Goal: Transaction & Acquisition: Obtain resource

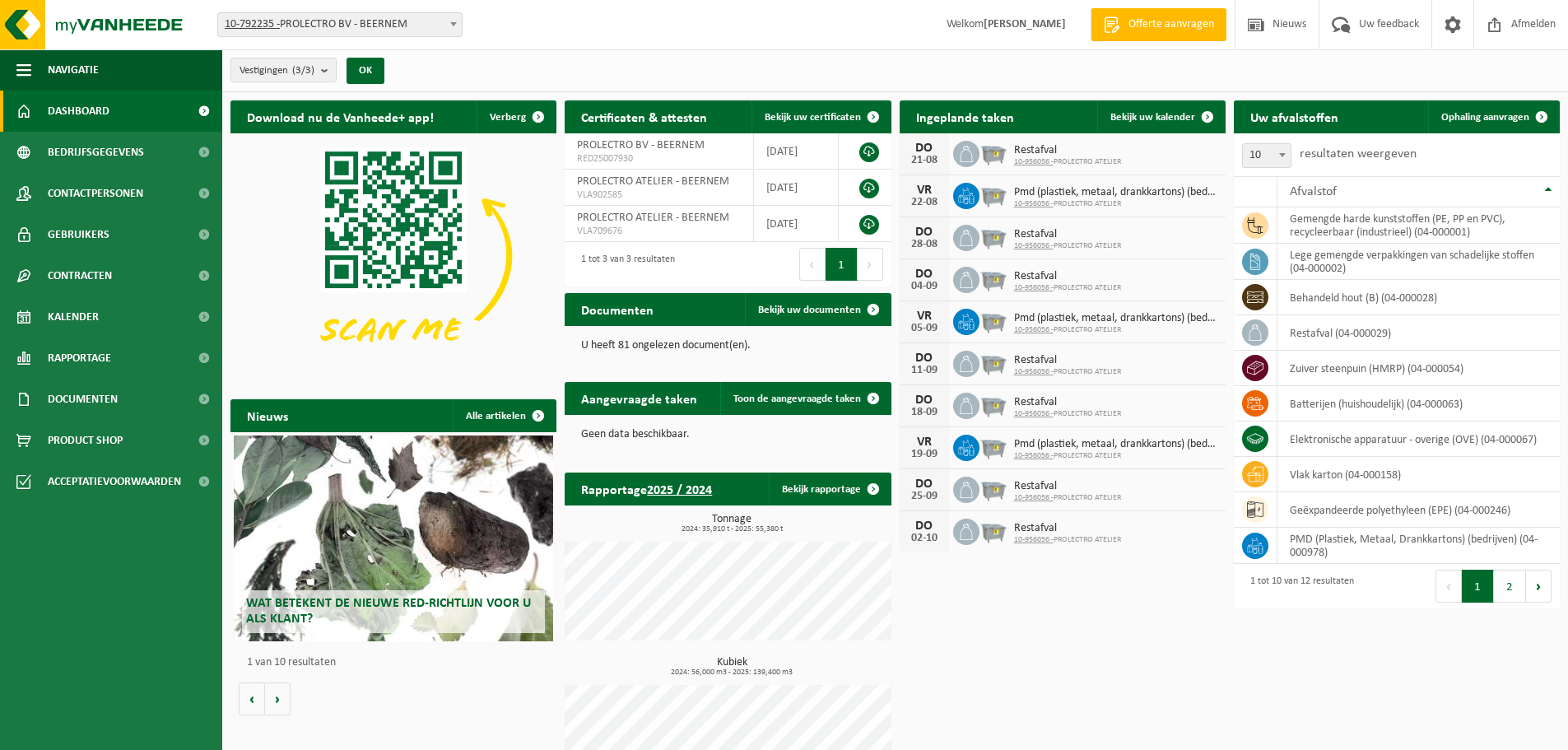
click at [1057, 153] on span "Restafval" at bounding box center [1067, 150] width 107 height 13
click at [1060, 580] on div "Download nu de Vanheede+ app! Verberg Certificaten & attesten Bekijk uw certifi…" at bounding box center [895, 446] width 1338 height 708
click at [75, 164] on span "Bedrijfsgegevens" at bounding box center [95, 152] width 96 height 42
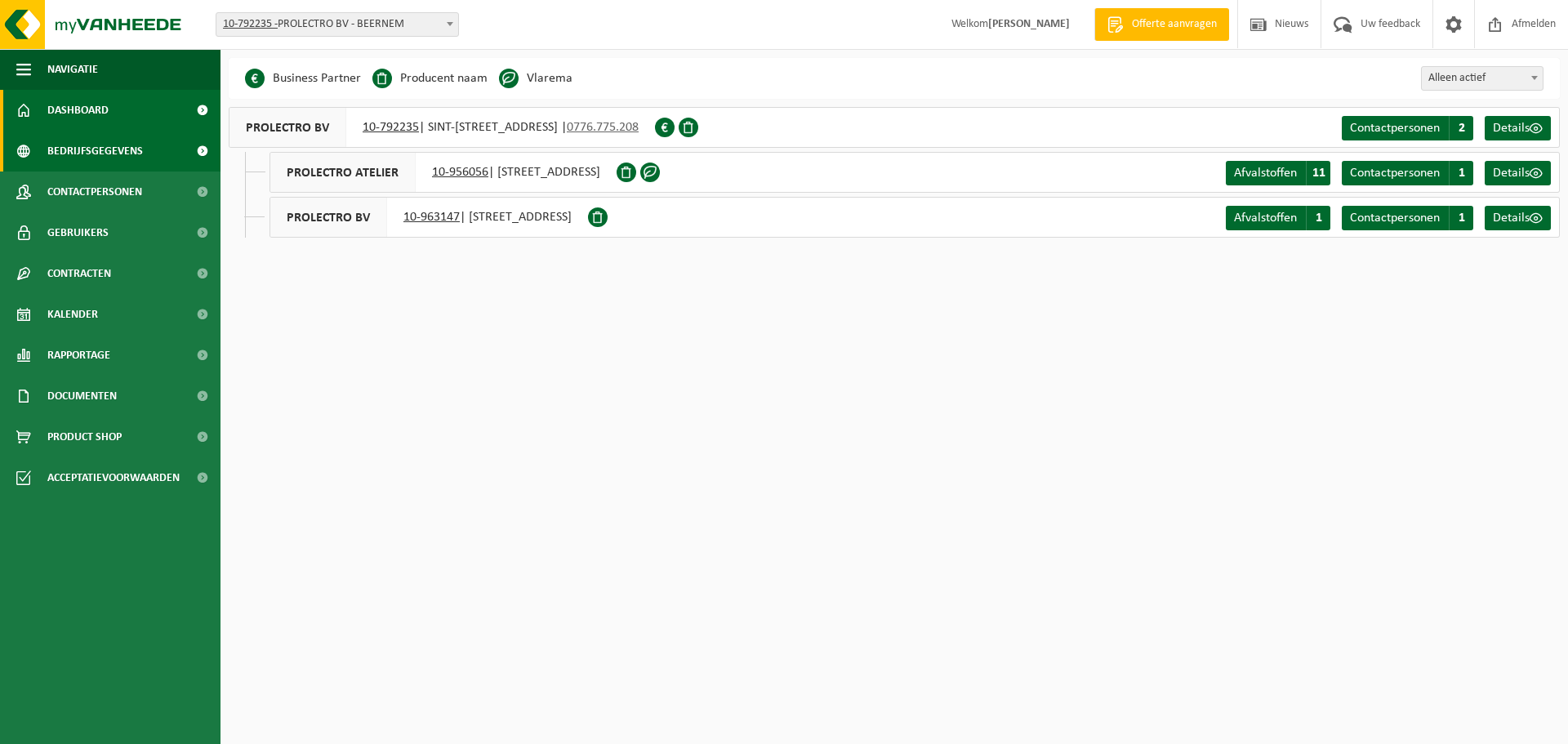
click at [81, 130] on span "Dashboard" at bounding box center [78, 110] width 61 height 41
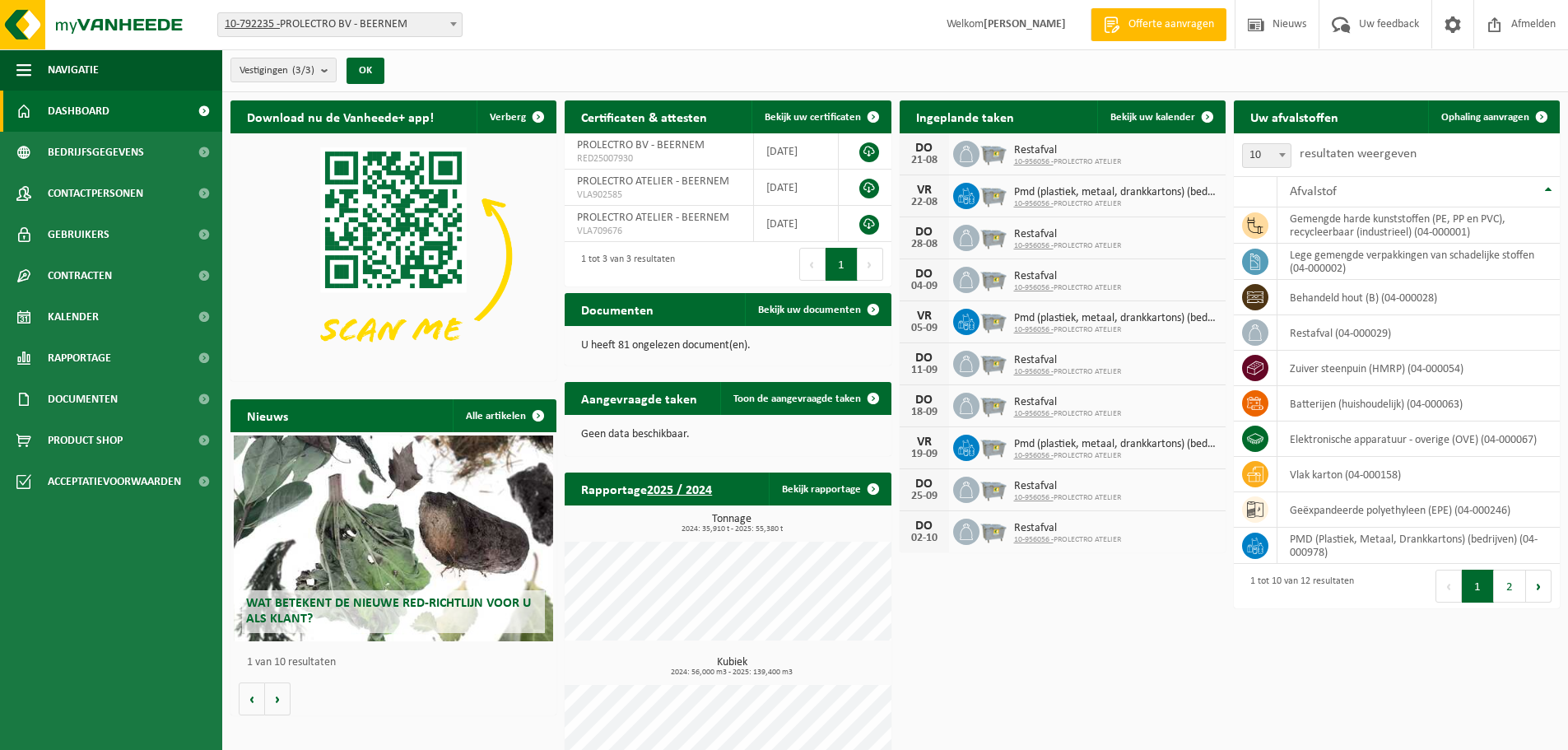
click at [1085, 64] on div "Vestigingen (3/3) Alles selecteren Alles deselecteren Actieve selecteren PROLEC…" at bounding box center [896, 71] width 1346 height 42
click at [1253, 223] on icon at bounding box center [1255, 225] width 17 height 17
click at [1352, 224] on td "gemengde harde kunststoffen (PE, PP en PVC), recycleerbaar (industrieel) (04-00…" at bounding box center [1419, 225] width 283 height 36
click at [1319, 224] on td "gemengde harde kunststoffen (PE, PP en PVC), recycleerbaar (industrieel) (04-00…" at bounding box center [1419, 225] width 283 height 36
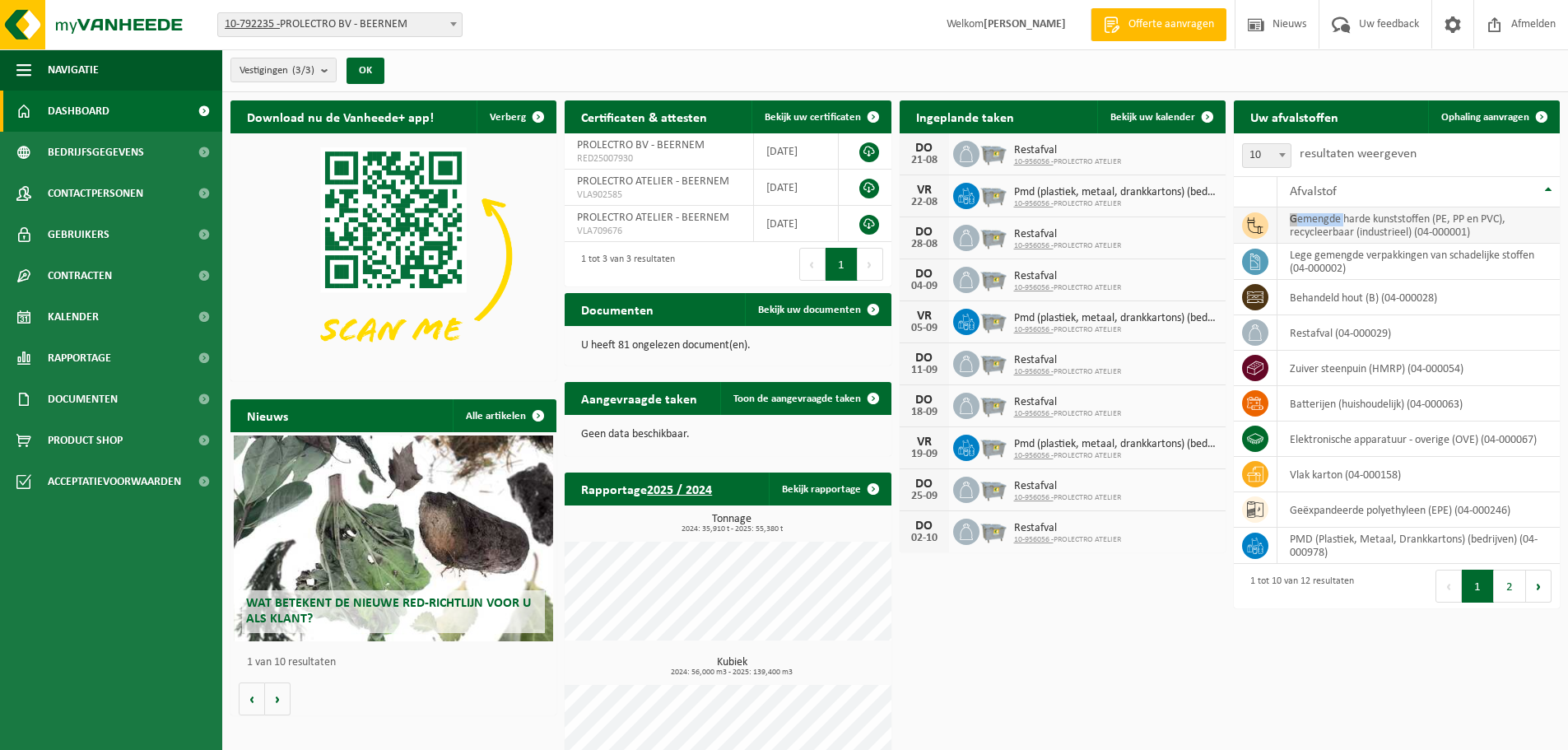
click at [1319, 224] on td "gemengde harde kunststoffen (PE, PP en PVC), recycleerbaar (industrieel) (04-00…" at bounding box center [1419, 225] width 283 height 36
click at [1375, 224] on td "gemengde harde kunststoffen (PE, PP en PVC), recycleerbaar (industrieel) (04-00…" at bounding box center [1419, 225] width 283 height 36
click at [1548, 113] on span at bounding box center [1541, 117] width 33 height 33
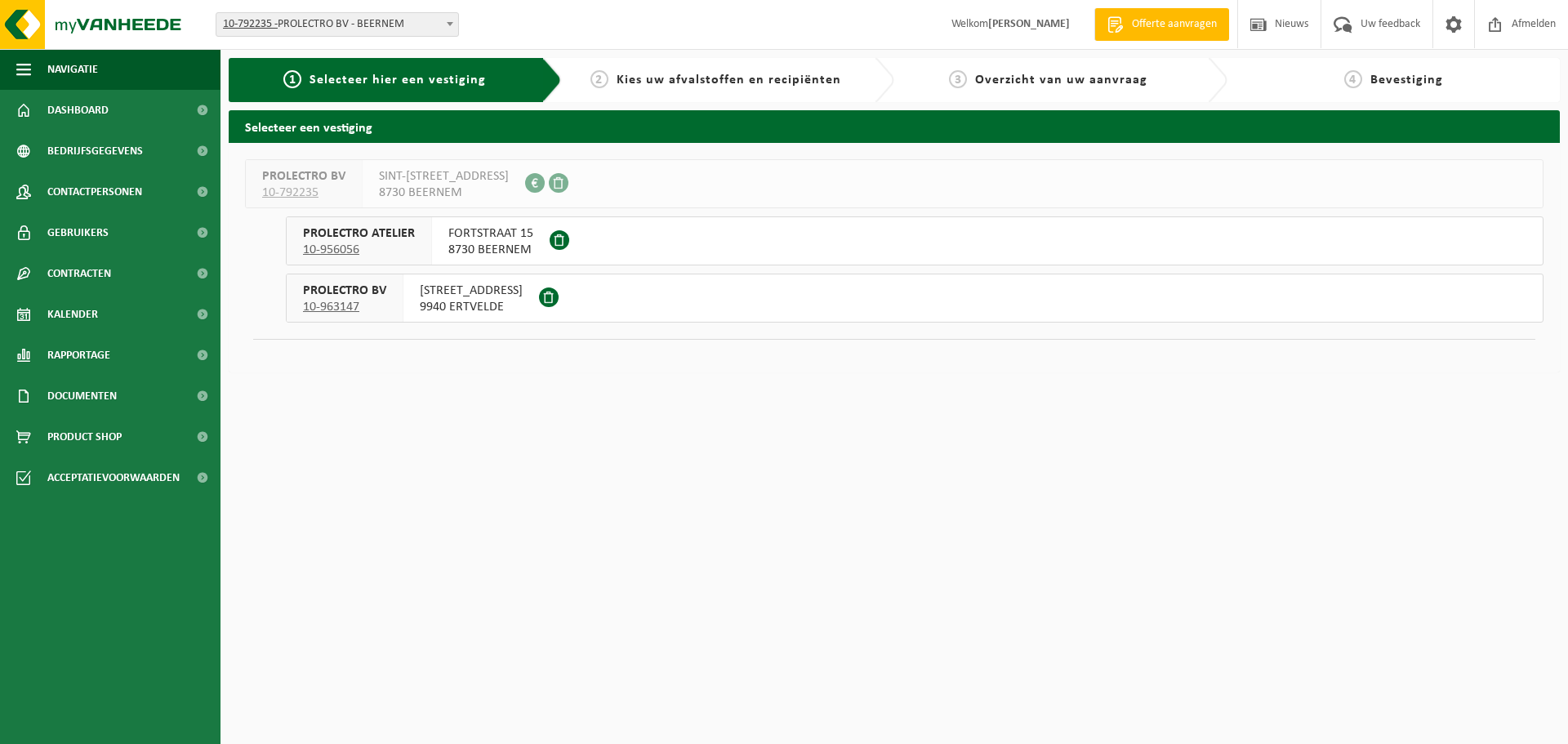
click at [498, 246] on span "8730 BEERNEM" at bounding box center [491, 250] width 85 height 17
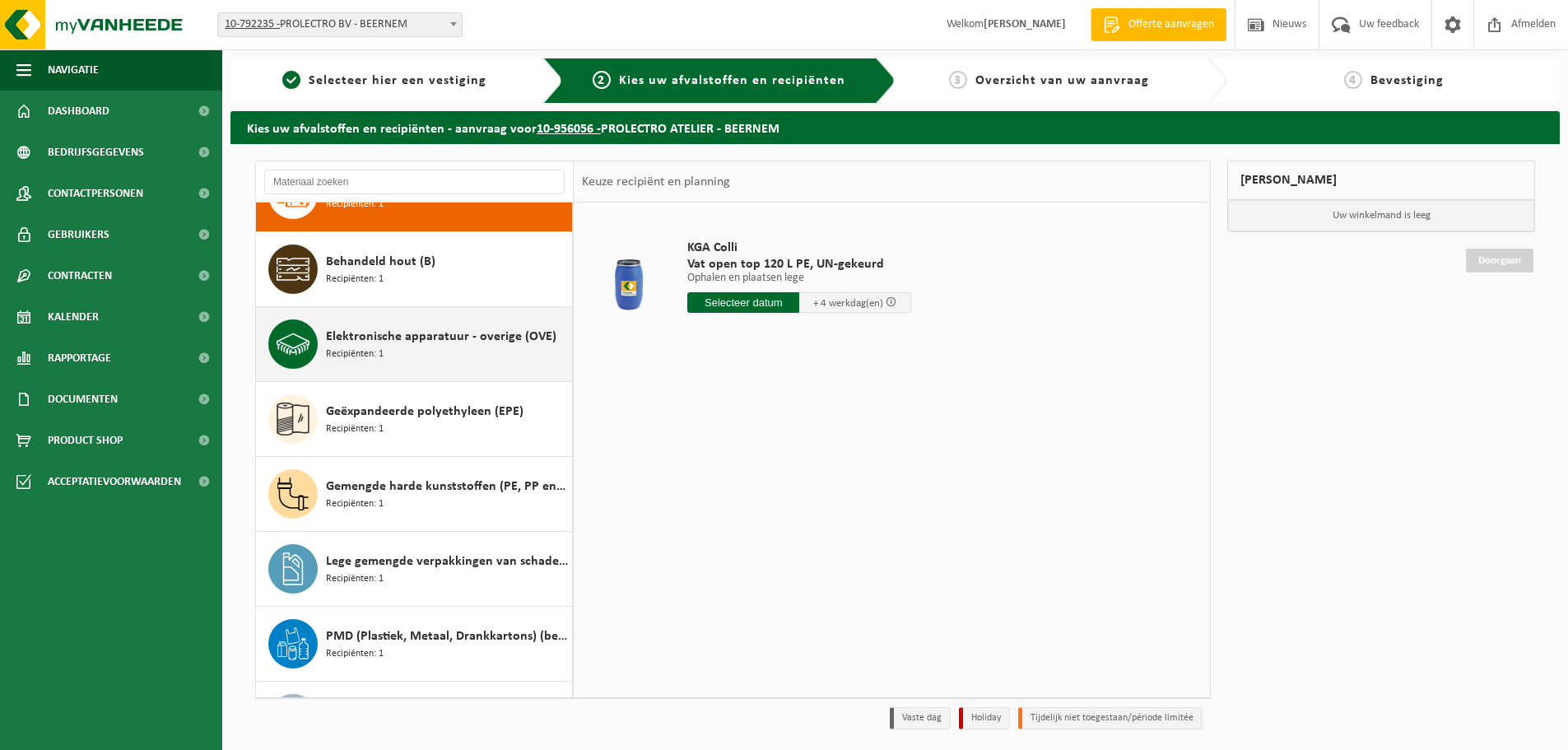
scroll to position [82, 0]
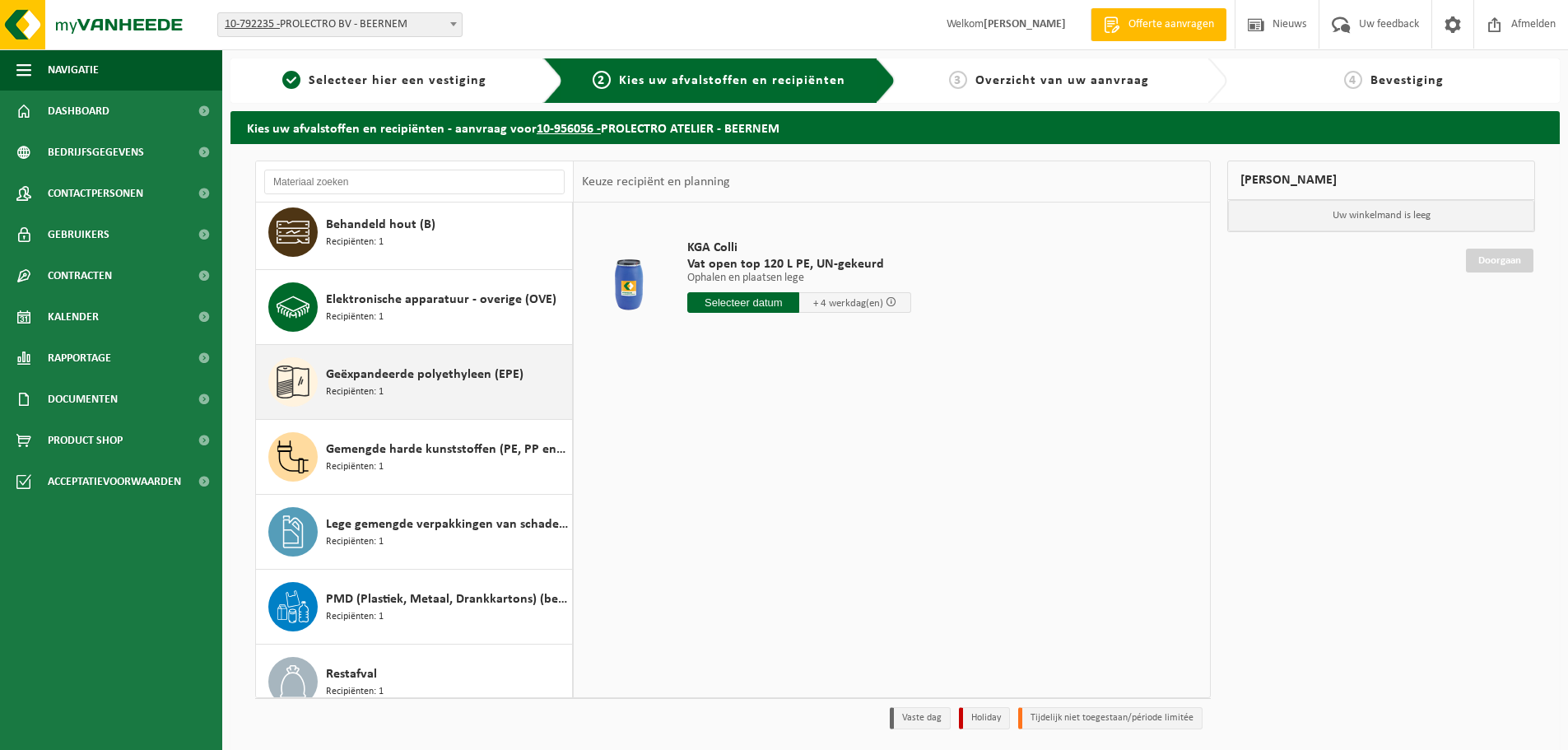
click at [412, 392] on div "Geëxpandeerde polyethyleen (EPE) Recipiënten: 1" at bounding box center [447, 382] width 242 height 49
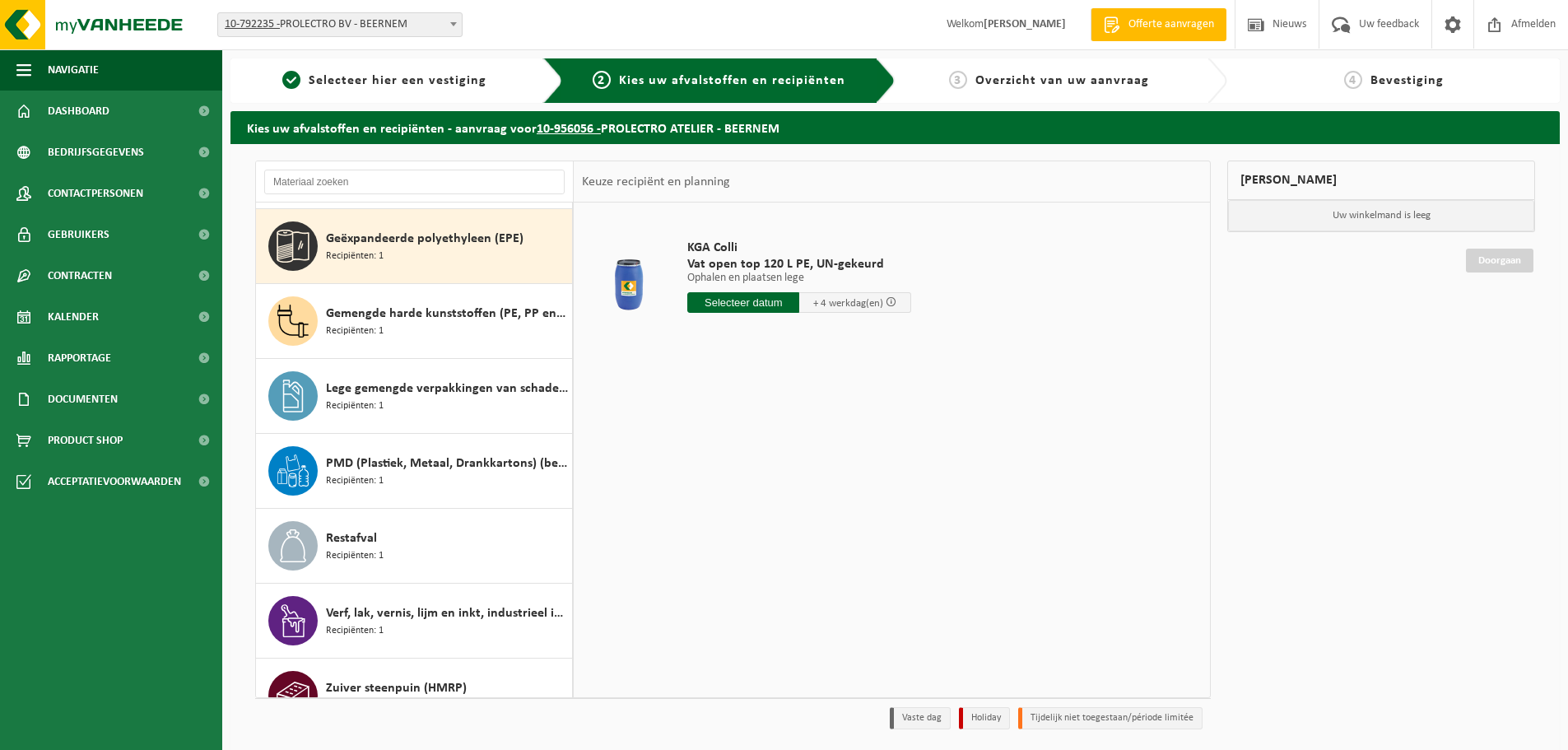
scroll to position [224, 0]
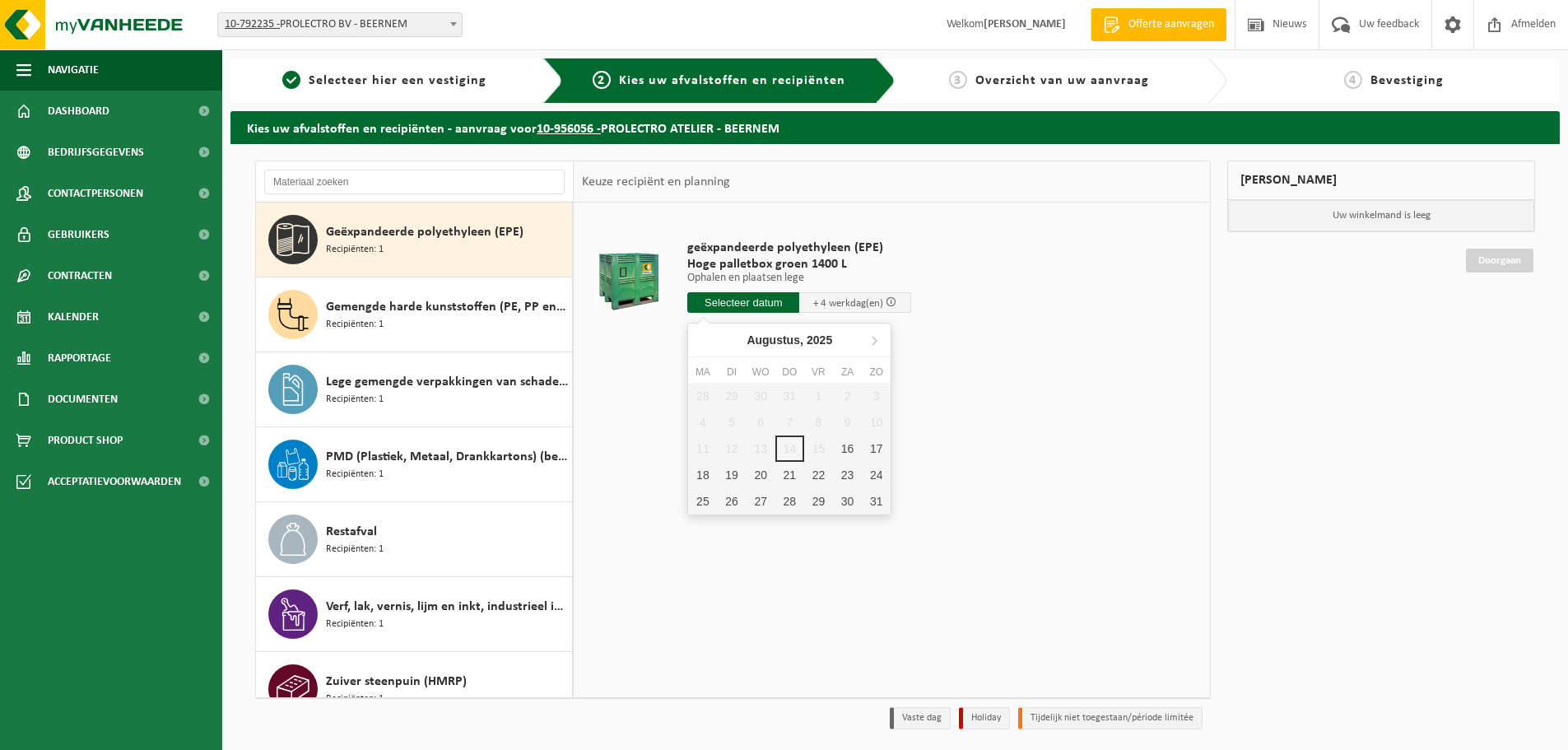
click at [764, 305] on input "text" at bounding box center [743, 302] width 112 height 20
click at [705, 477] on div "18" at bounding box center [702, 475] width 29 height 27
type input "Van 2025-08-18"
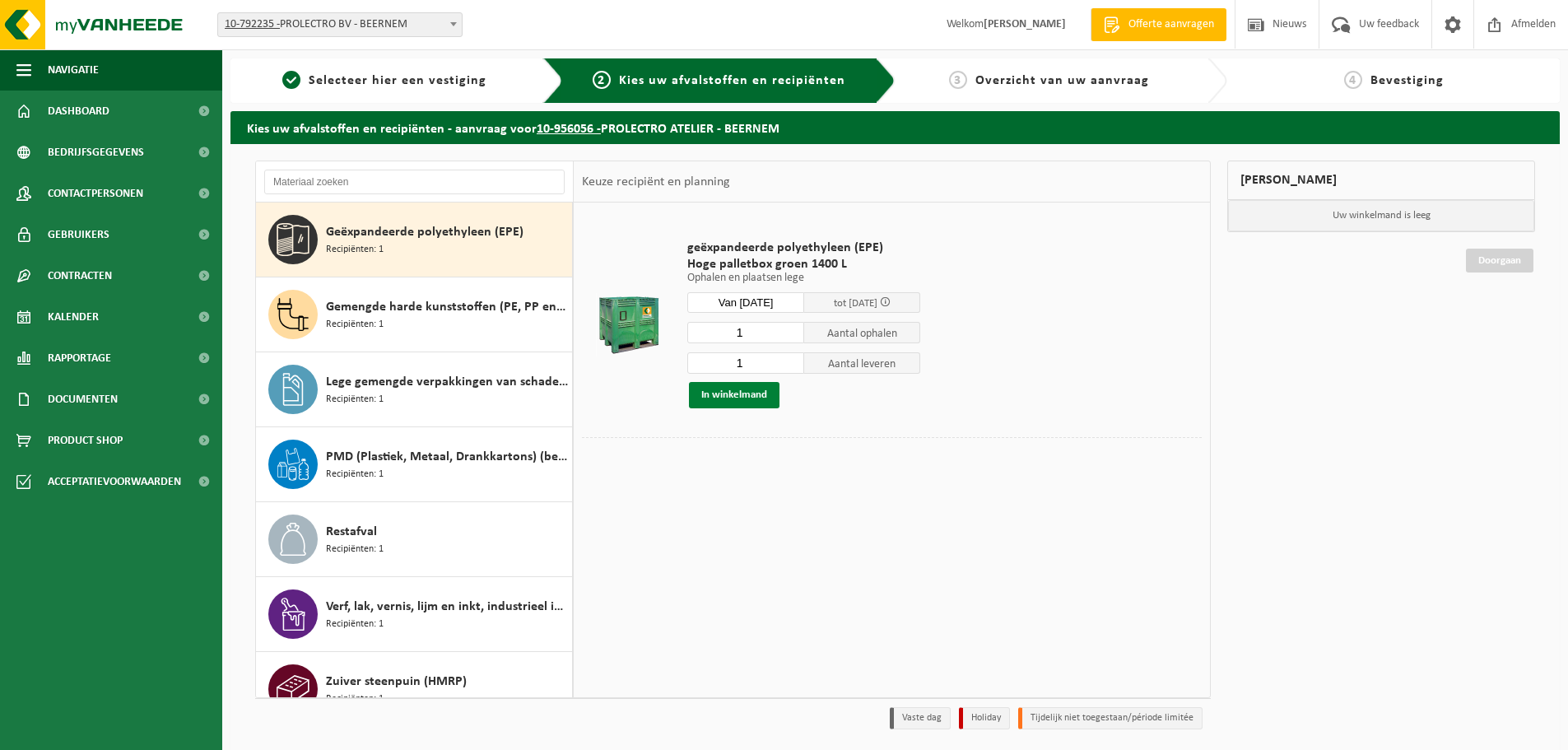
click at [745, 396] on button "In winkelmand" at bounding box center [734, 395] width 91 height 27
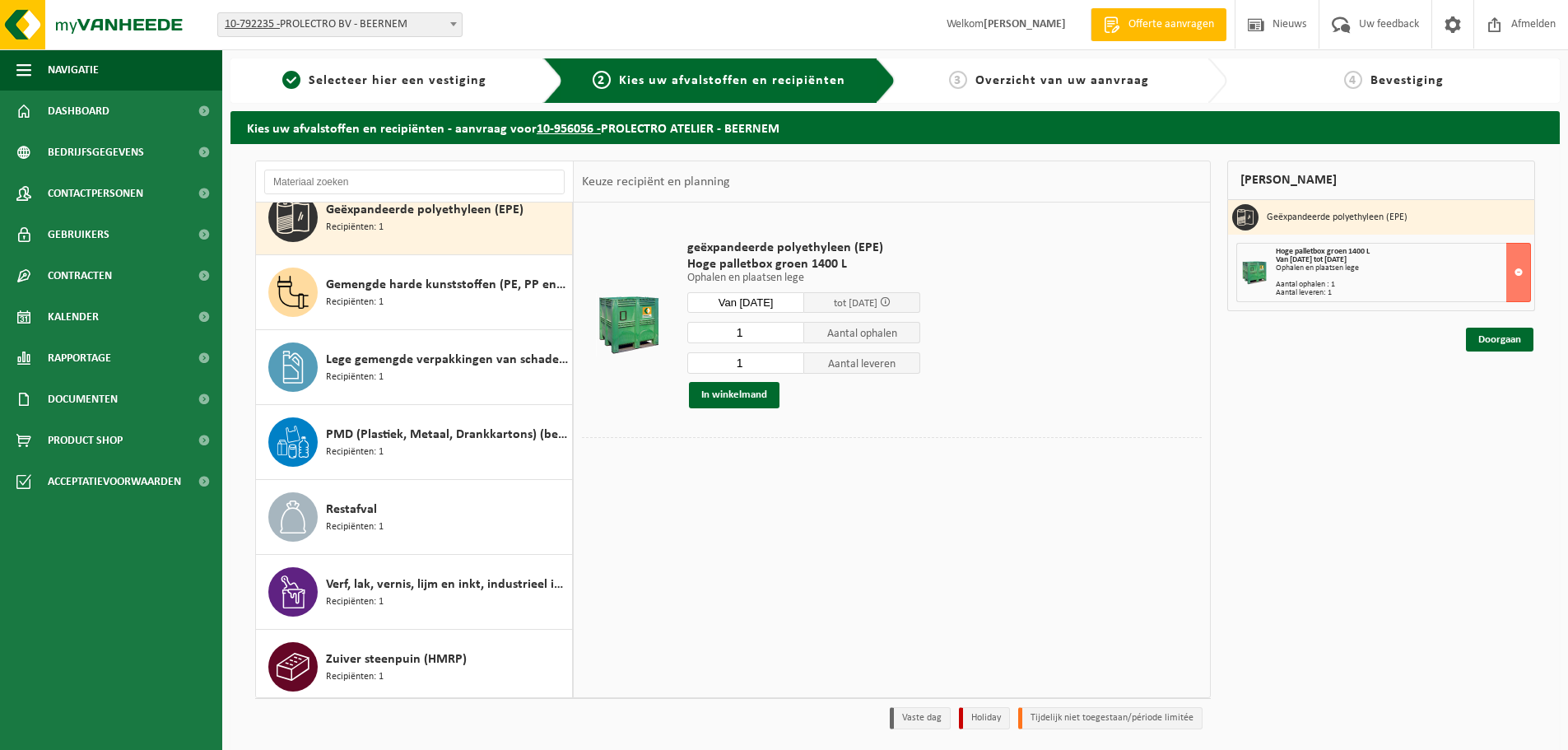
scroll to position [254, 0]
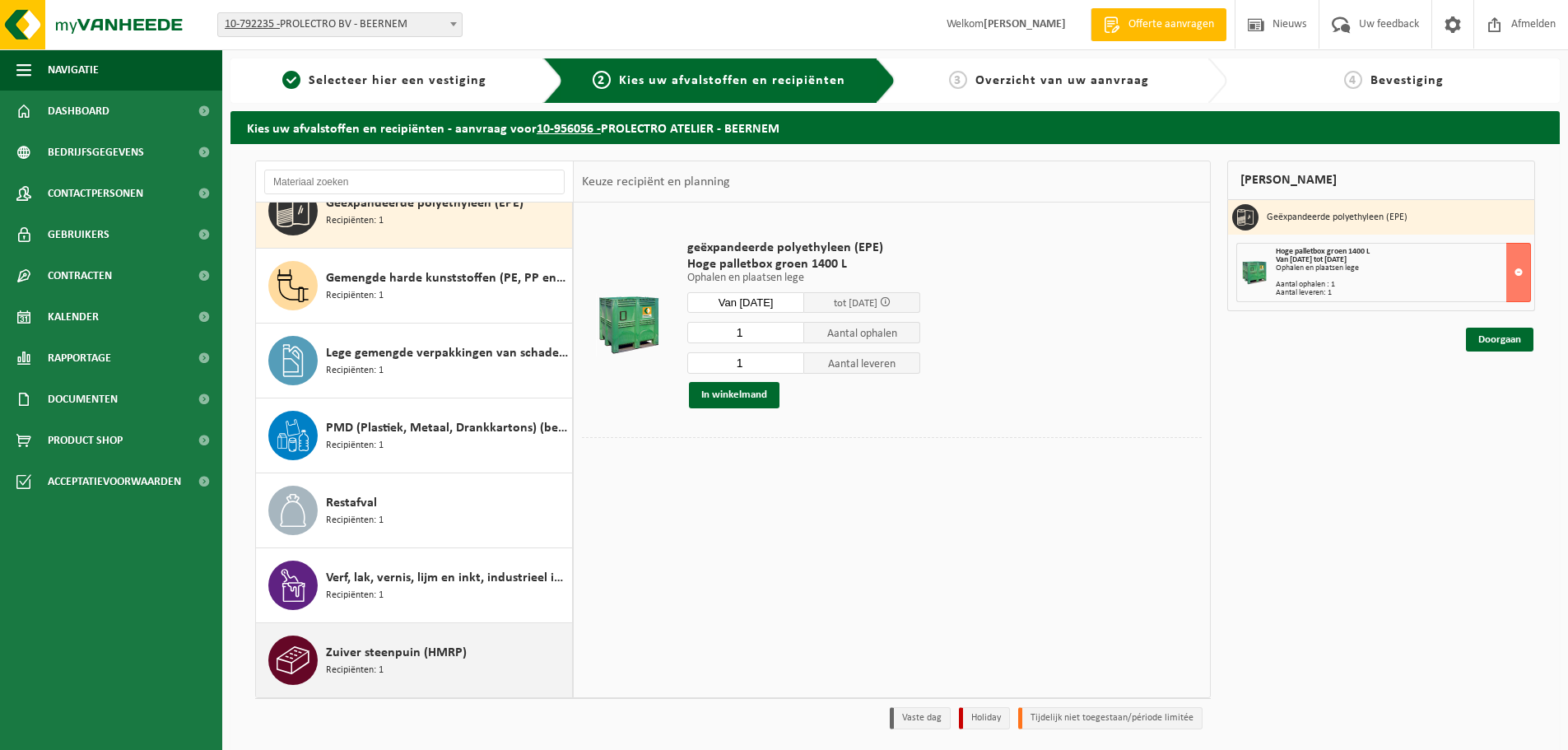
click at [392, 659] on span "Zuiver steenpuin (HMRP)" at bounding box center [396, 653] width 140 height 19
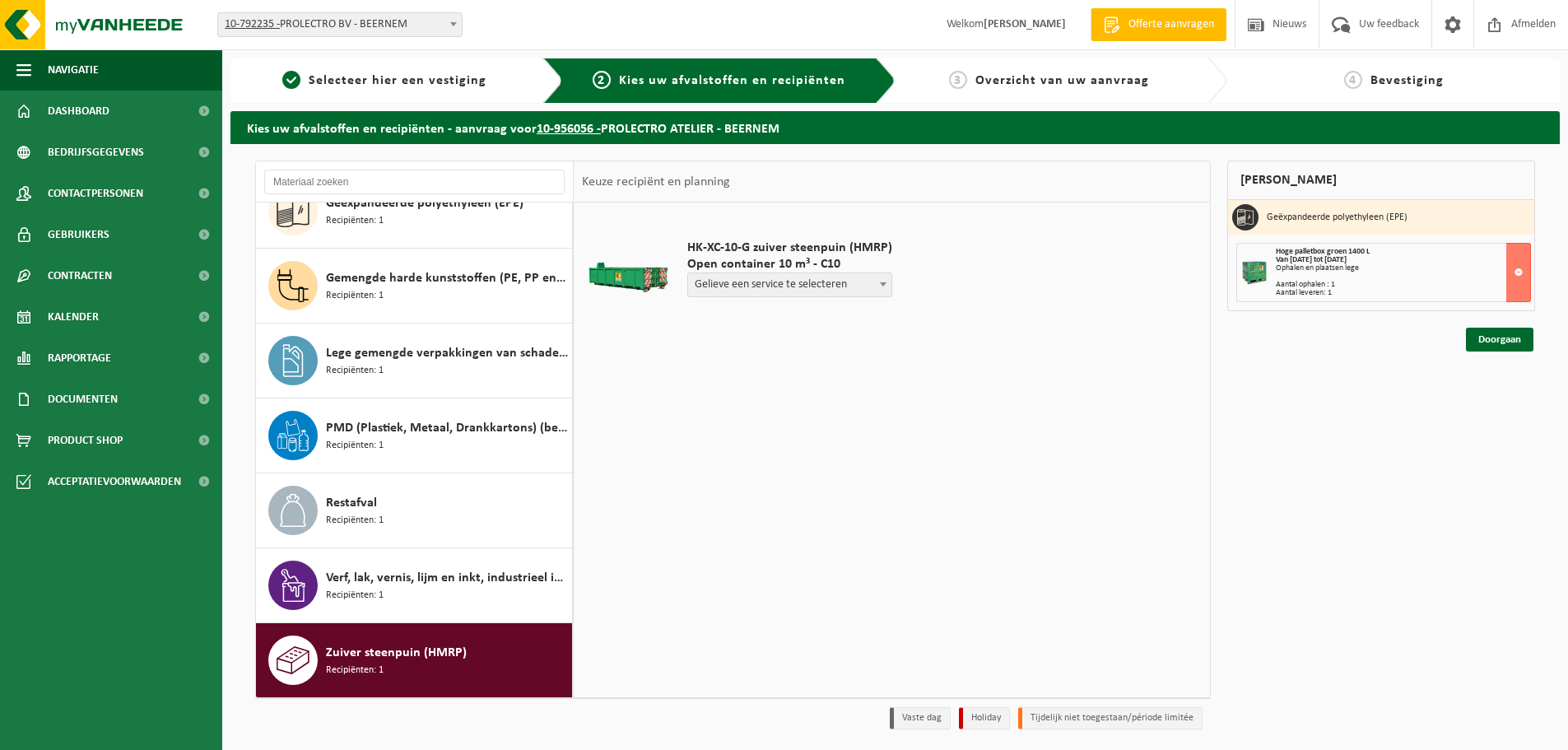
click at [803, 284] on span "Gelieve een service te selecteren" at bounding box center [790, 284] width 203 height 23
select select "P2PL-VEL-089958_HK-XC-10-GN-00_04-000054_46"
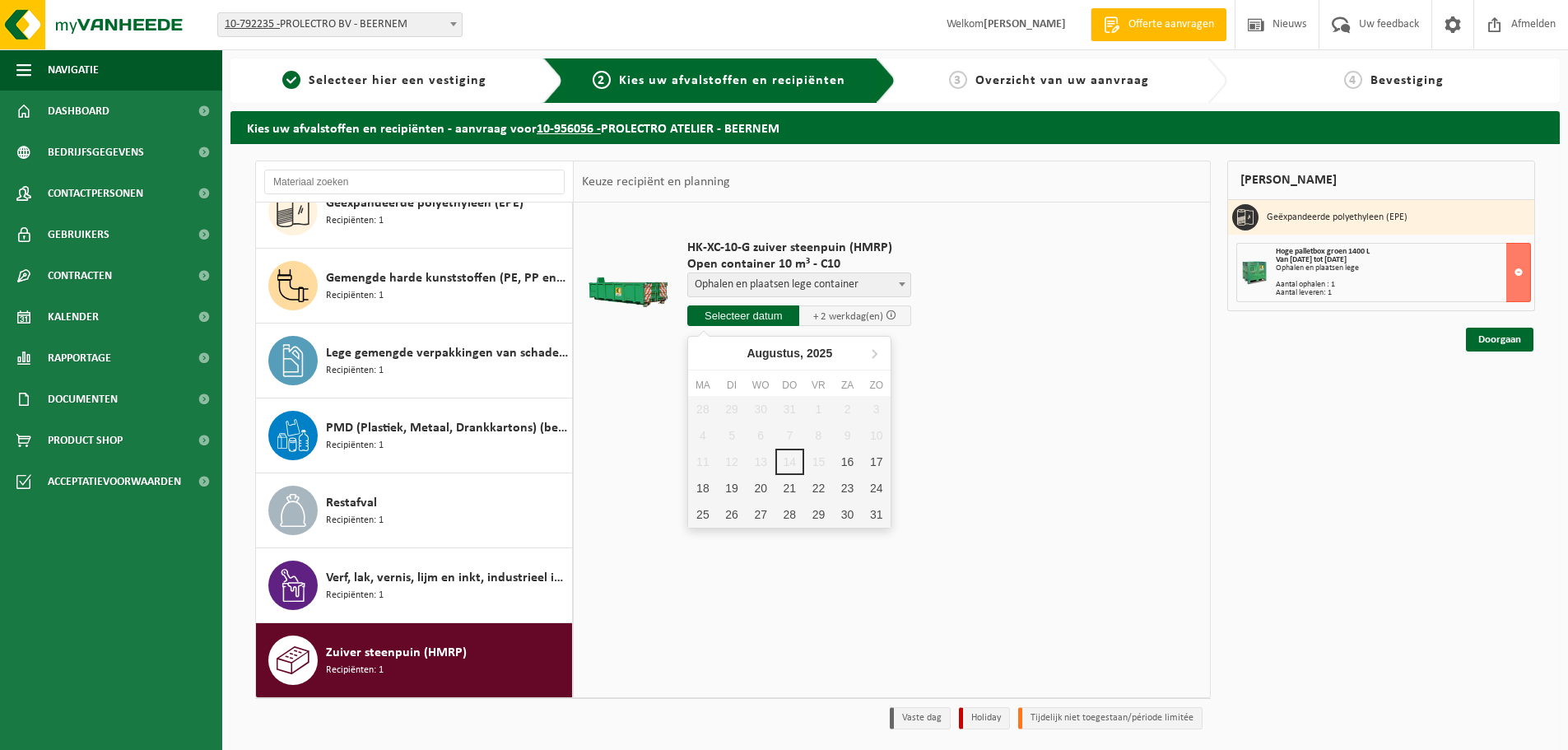
click at [755, 321] on input "text" at bounding box center [743, 315] width 112 height 20
click at [707, 490] on div "18" at bounding box center [702, 489] width 29 height 27
type input "Van 2025-08-18"
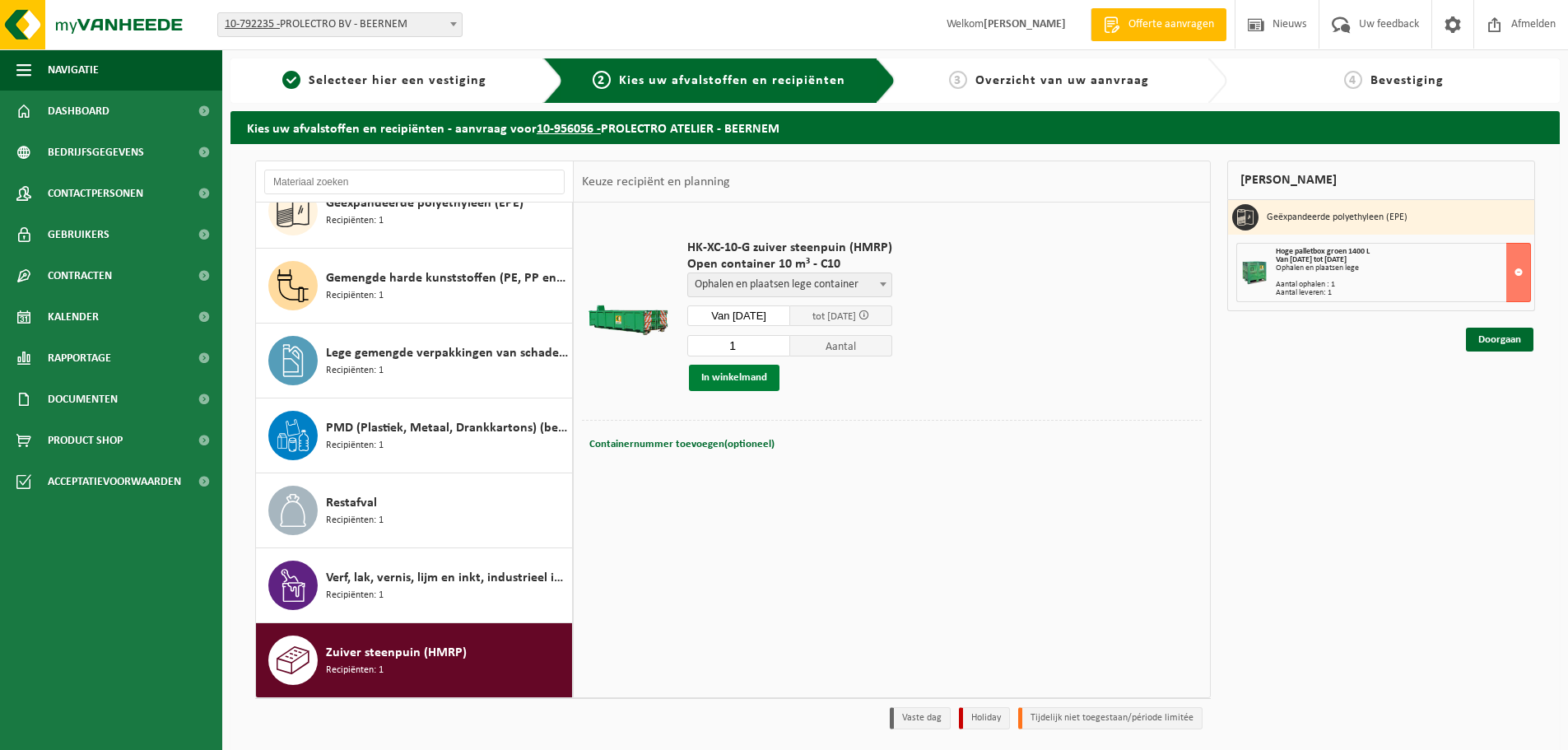
click at [753, 375] on button "In winkelmand" at bounding box center [734, 378] width 91 height 27
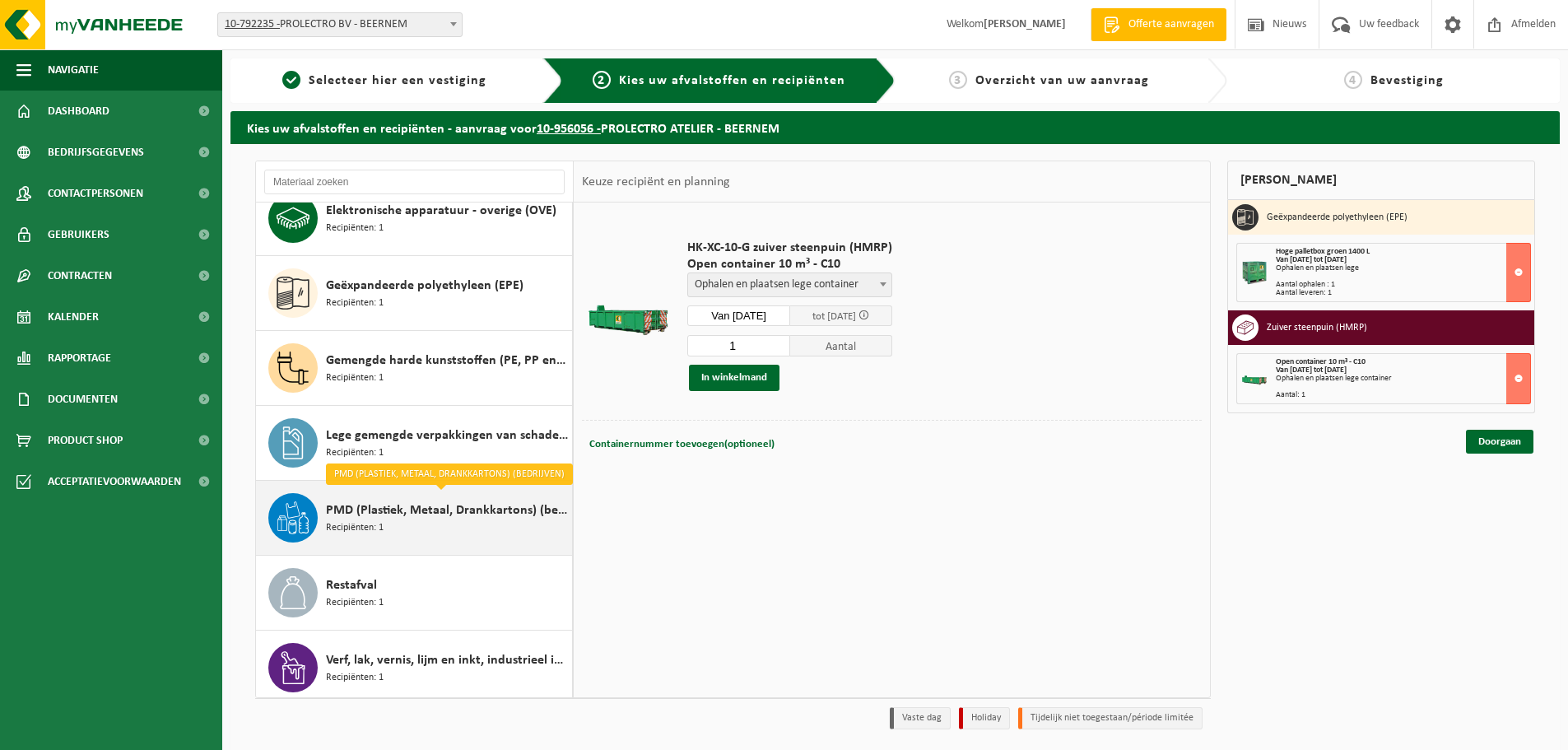
scroll to position [89, 0]
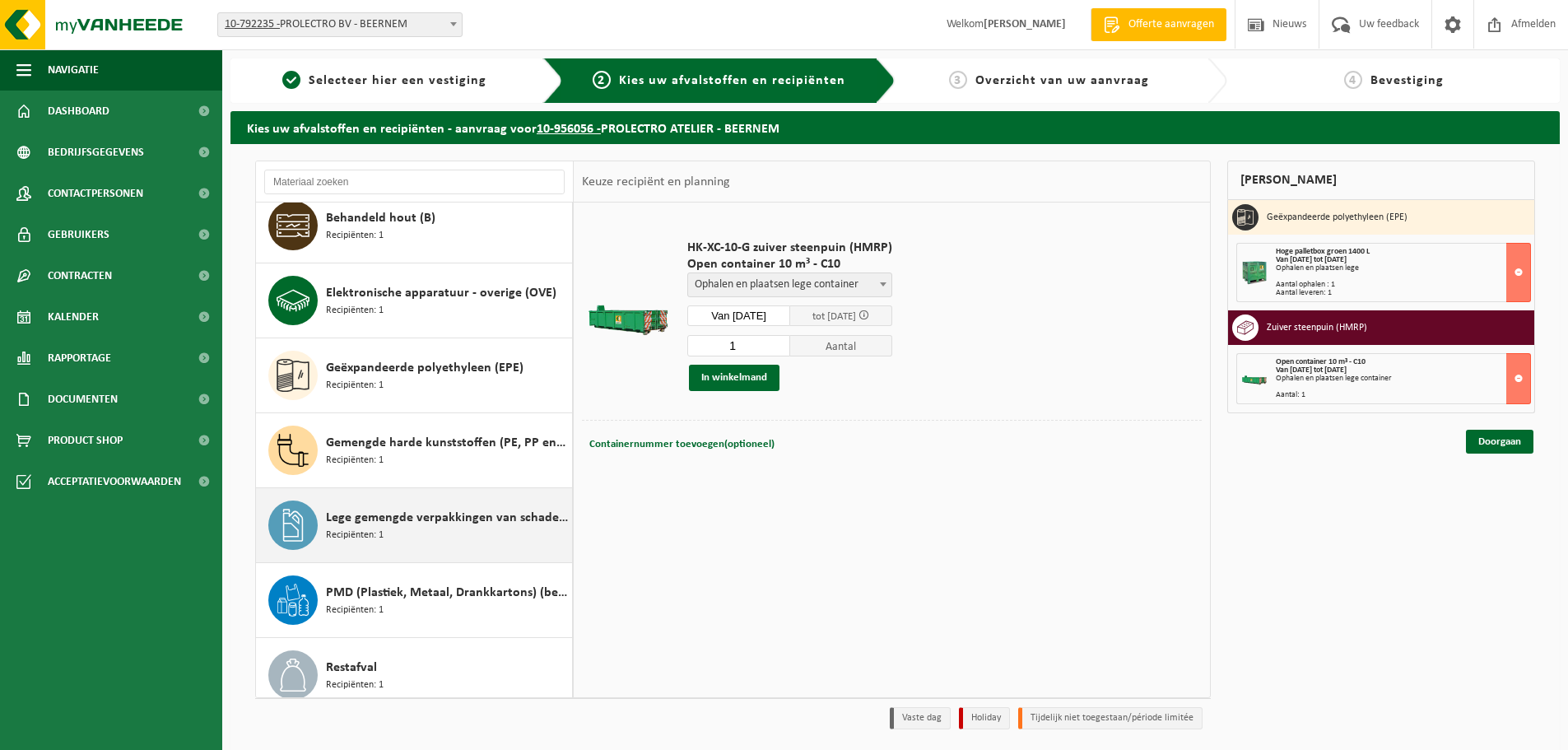
click at [398, 525] on span "Lege gemengde verpakkingen van schadelijke stoffen" at bounding box center [447, 518] width 242 height 19
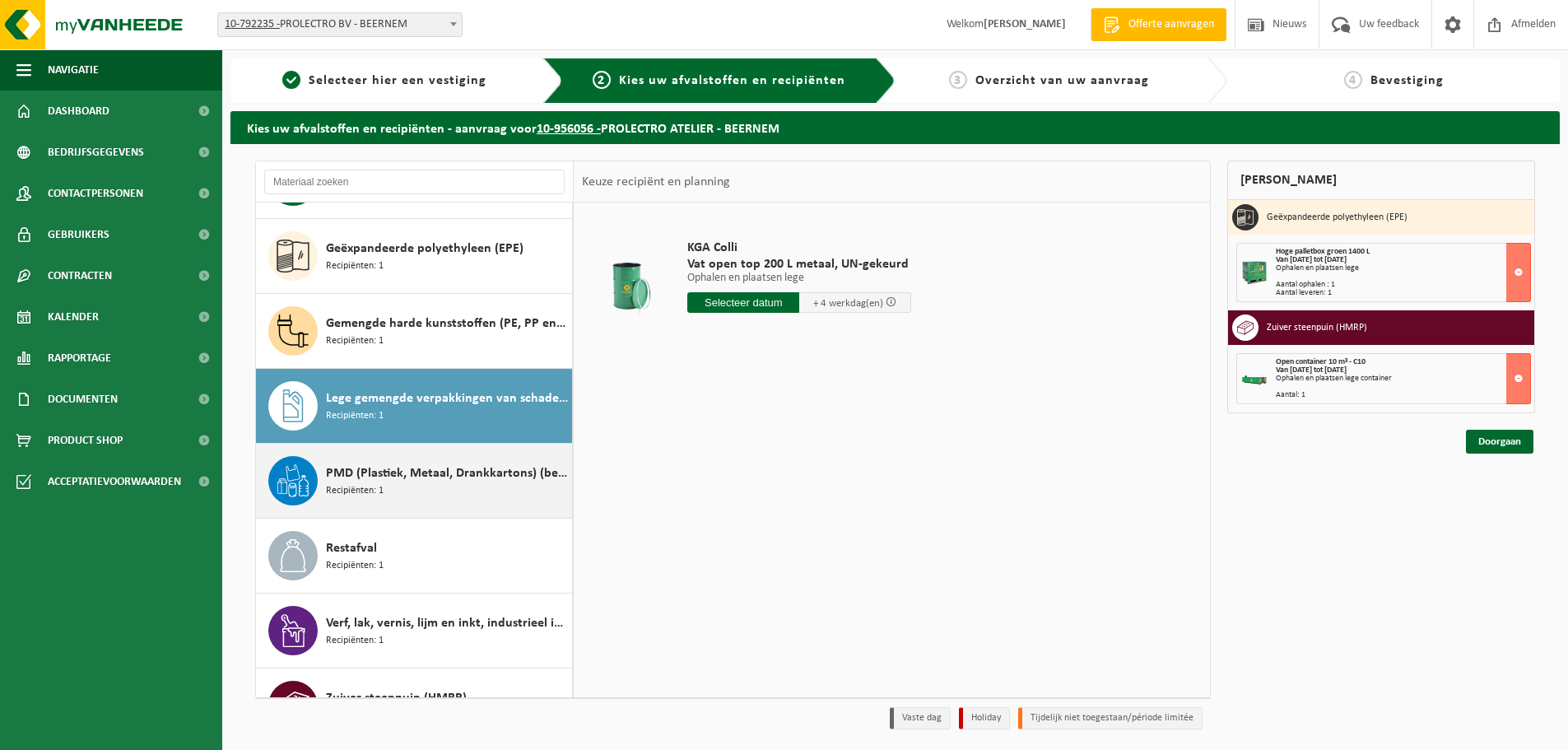
scroll to position [171, 0]
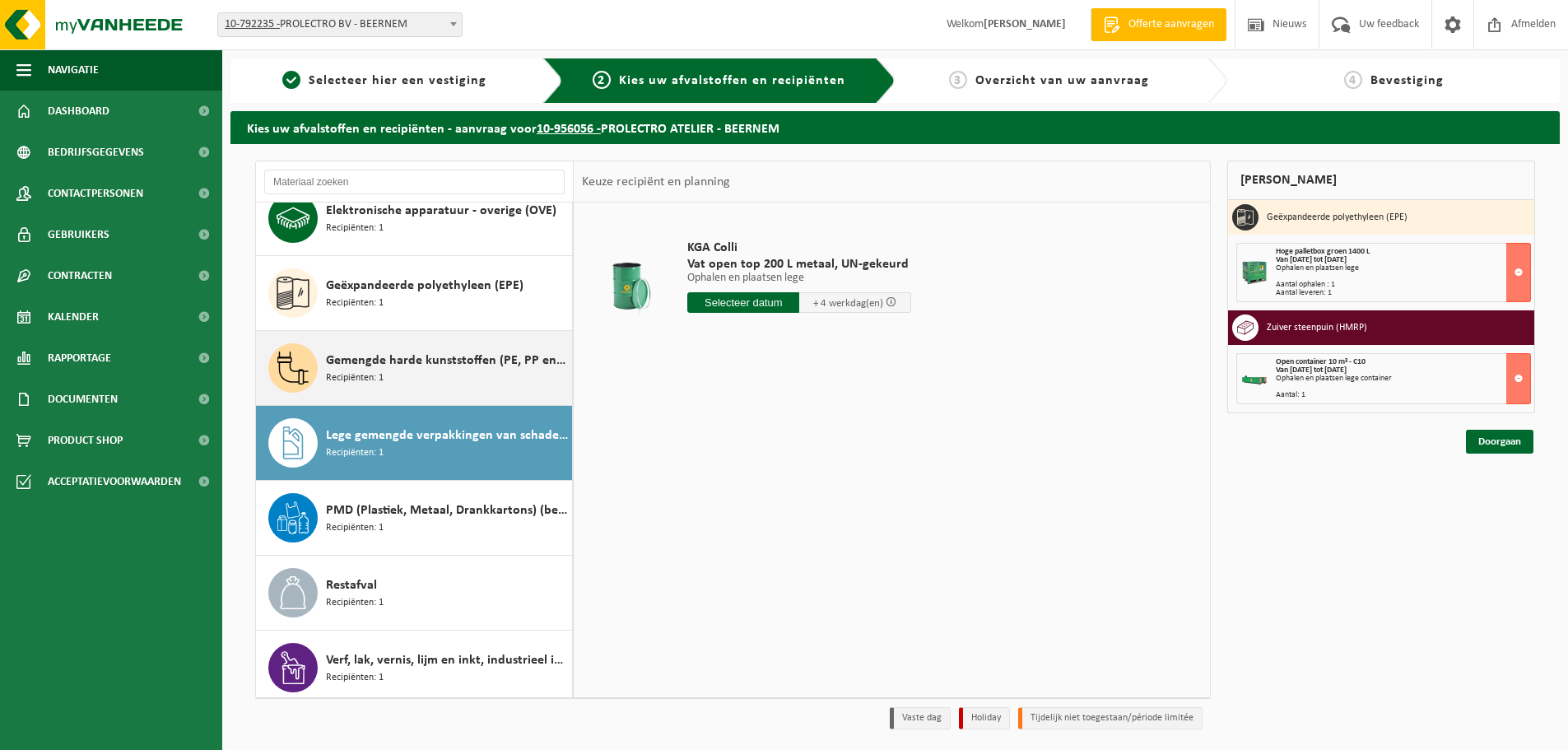
click at [421, 381] on div "Gemengde harde kunststoffen (PE, PP en PVC), recycleerbaar (industrieel) Recipi…" at bounding box center [447, 368] width 242 height 49
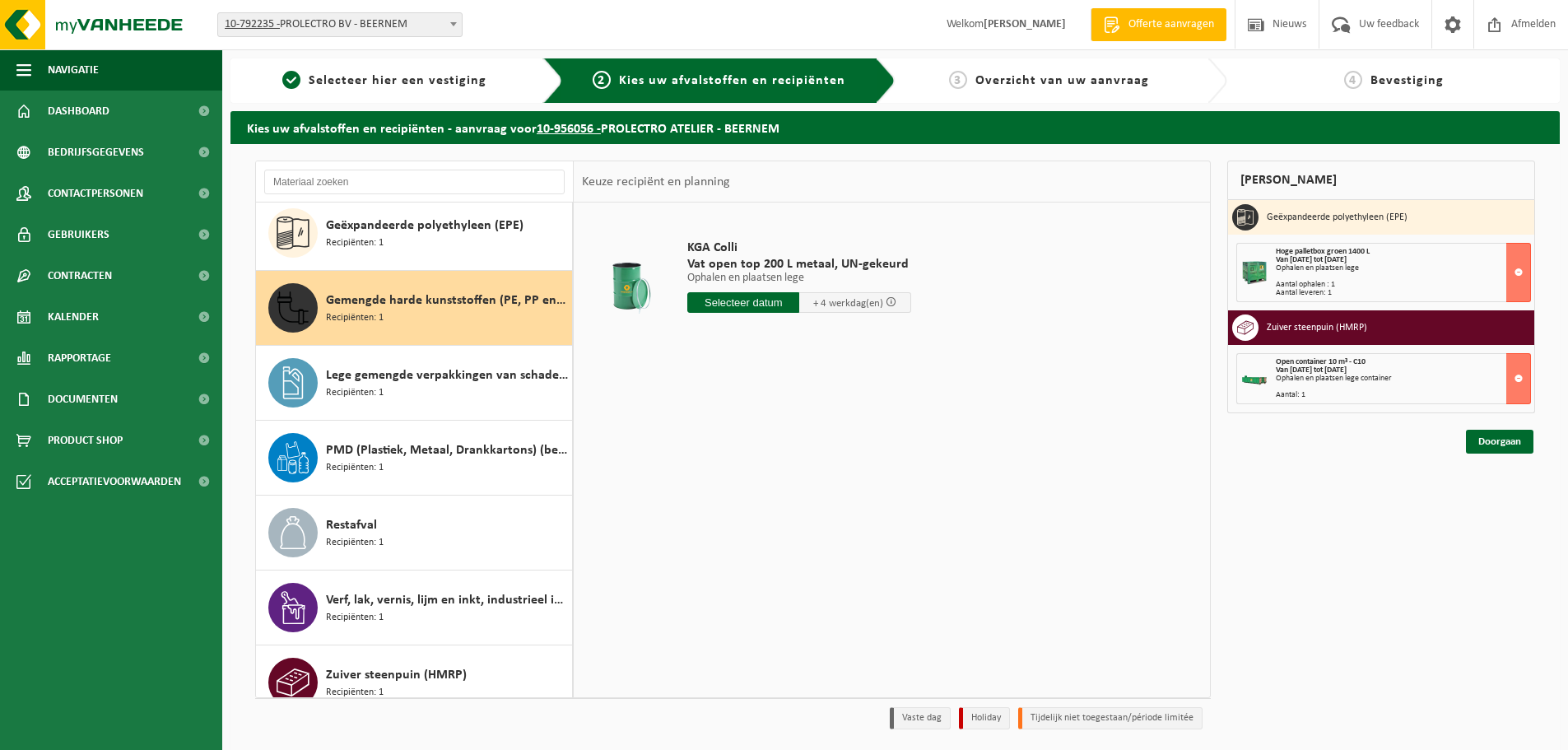
scroll to position [254, 0]
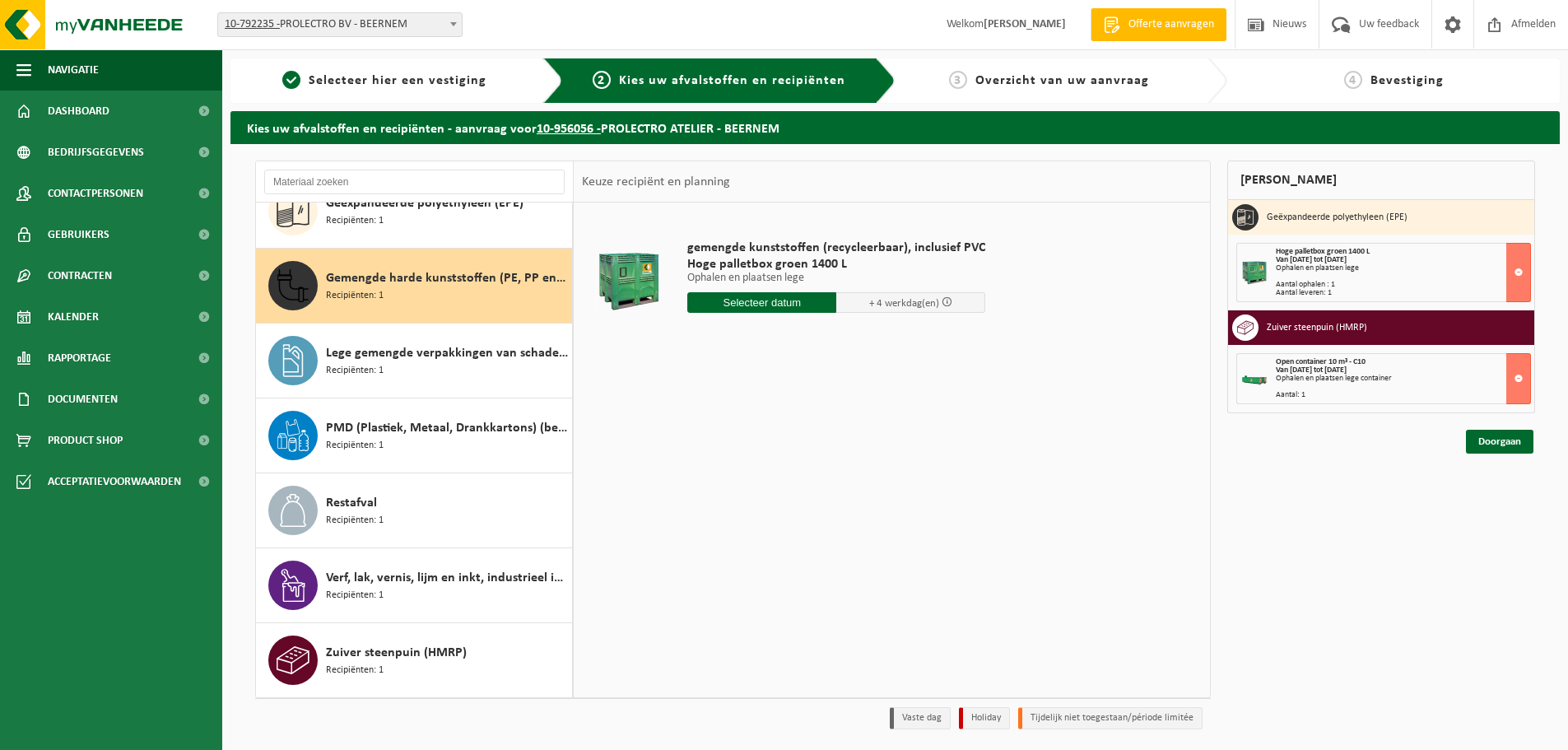
click at [767, 301] on input "text" at bounding box center [761, 302] width 149 height 20
click at [701, 472] on div "18" at bounding box center [702, 475] width 29 height 27
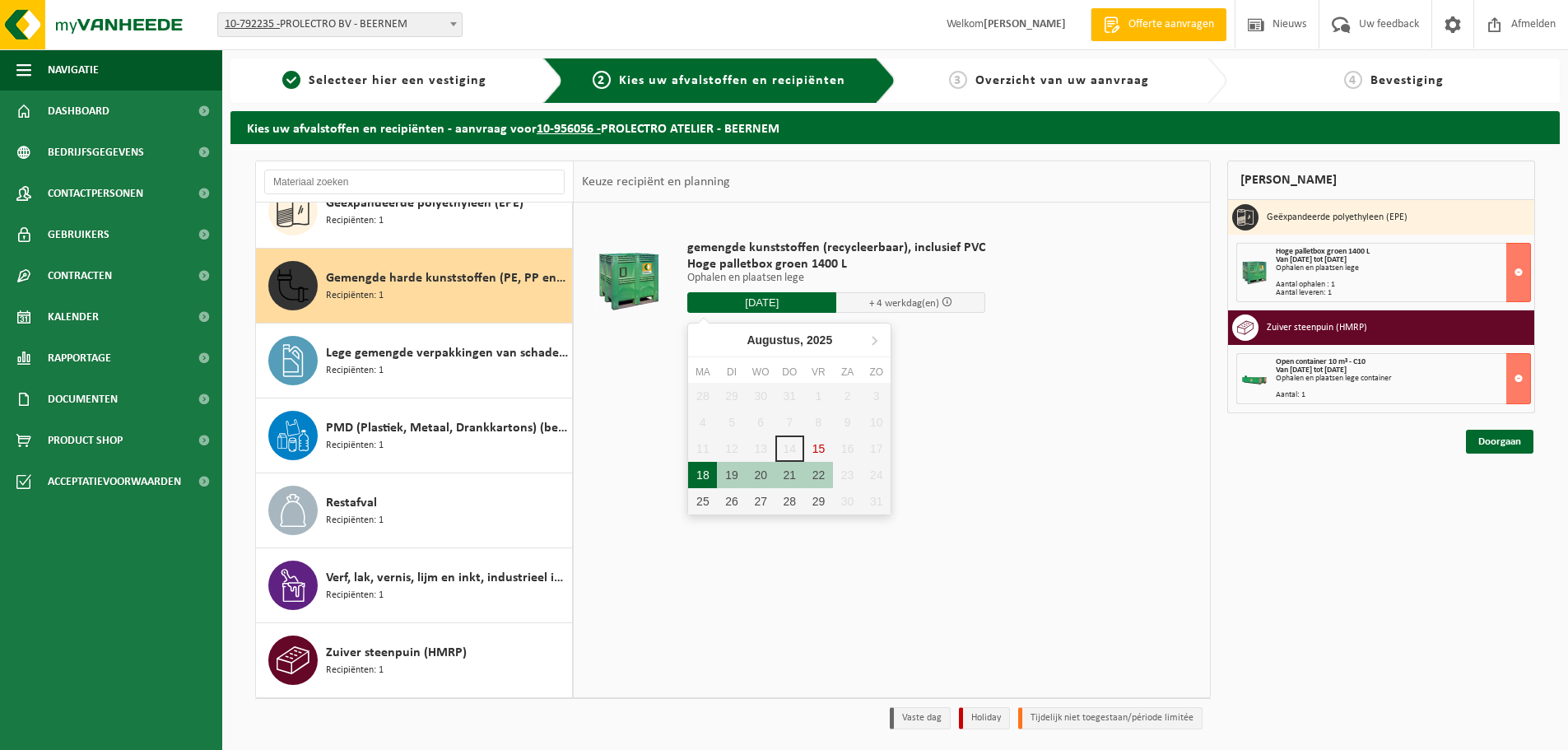
type input "Van 2025-08-18"
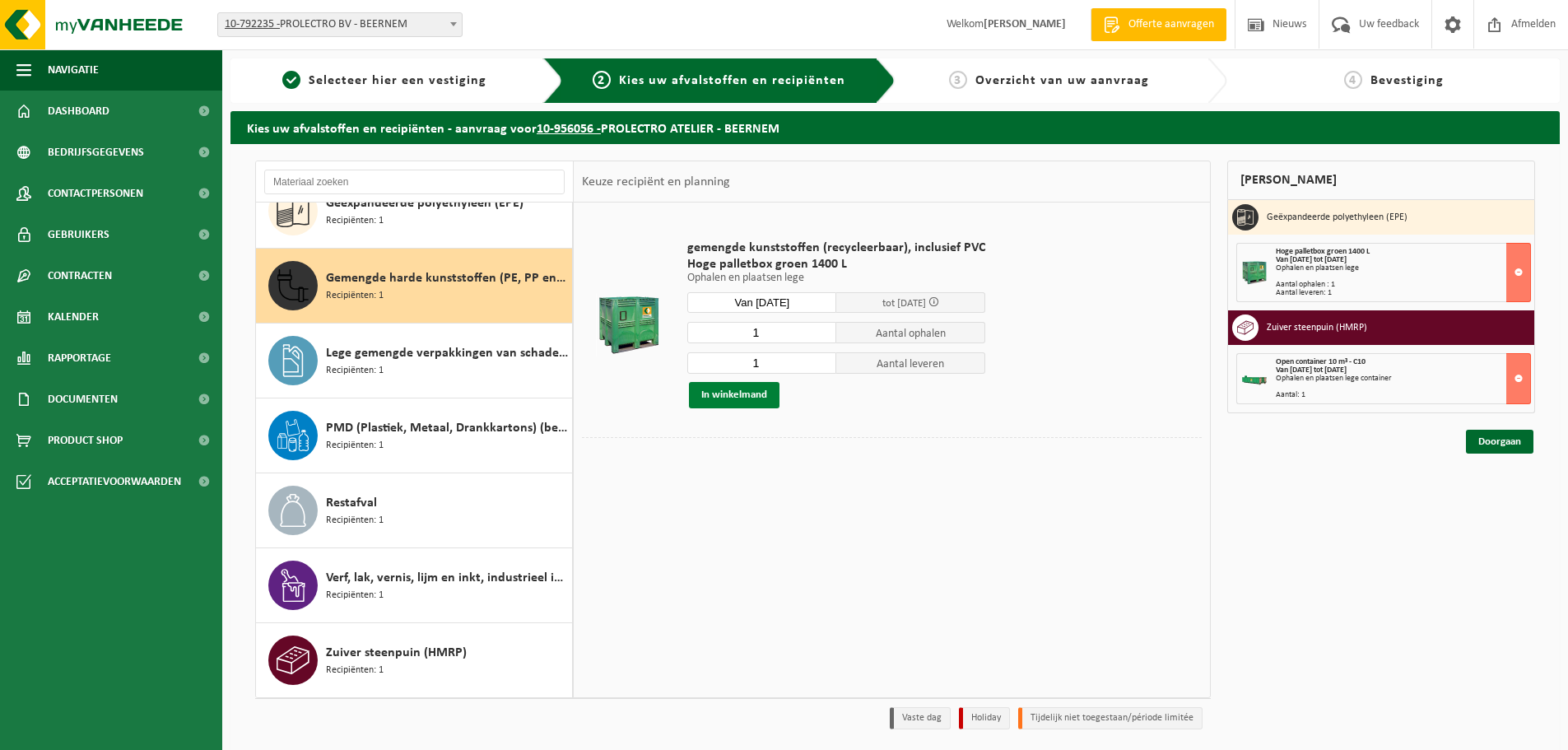
click at [767, 394] on button "In winkelmand" at bounding box center [734, 395] width 91 height 27
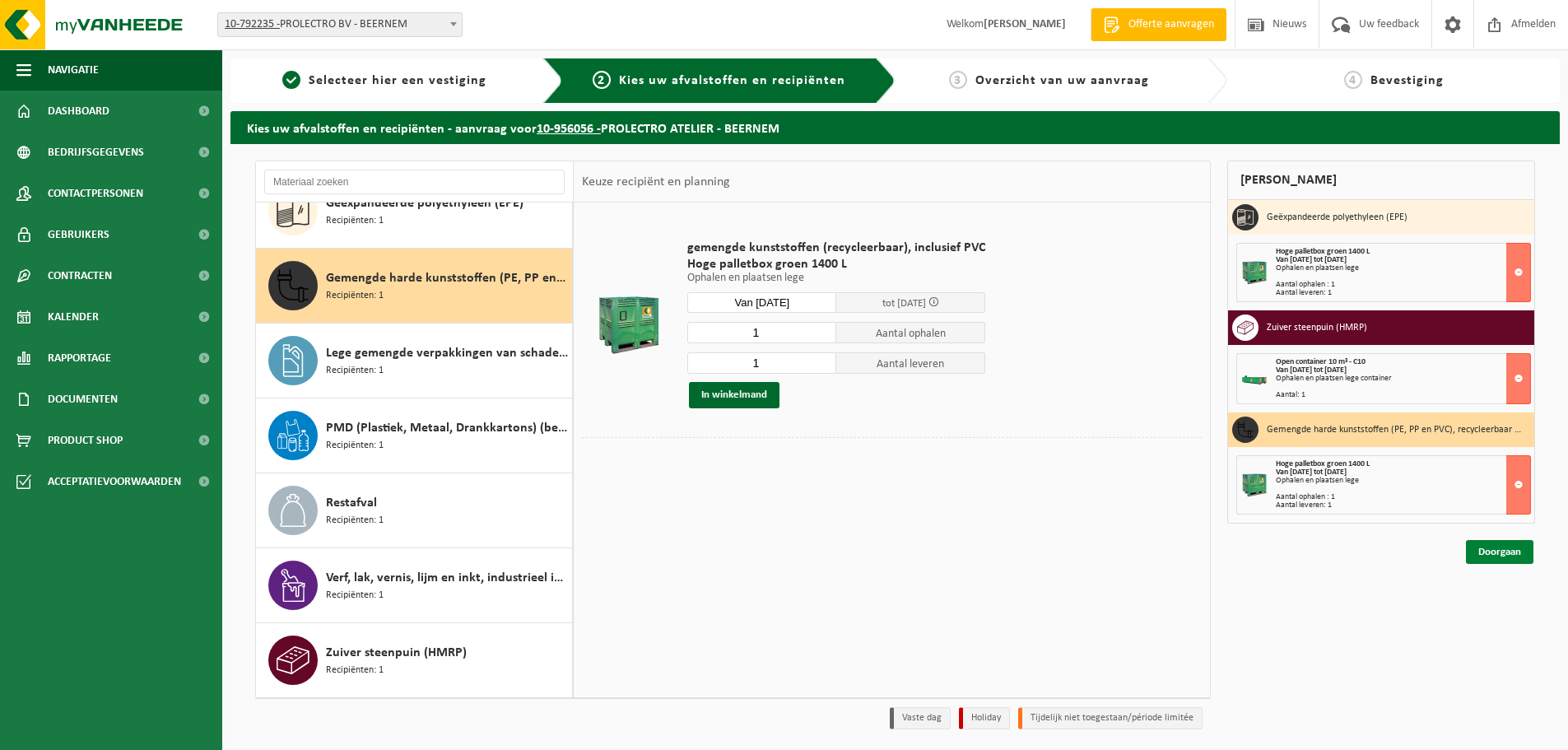
click at [1496, 559] on link "Doorgaan" at bounding box center [1500, 551] width 67 height 24
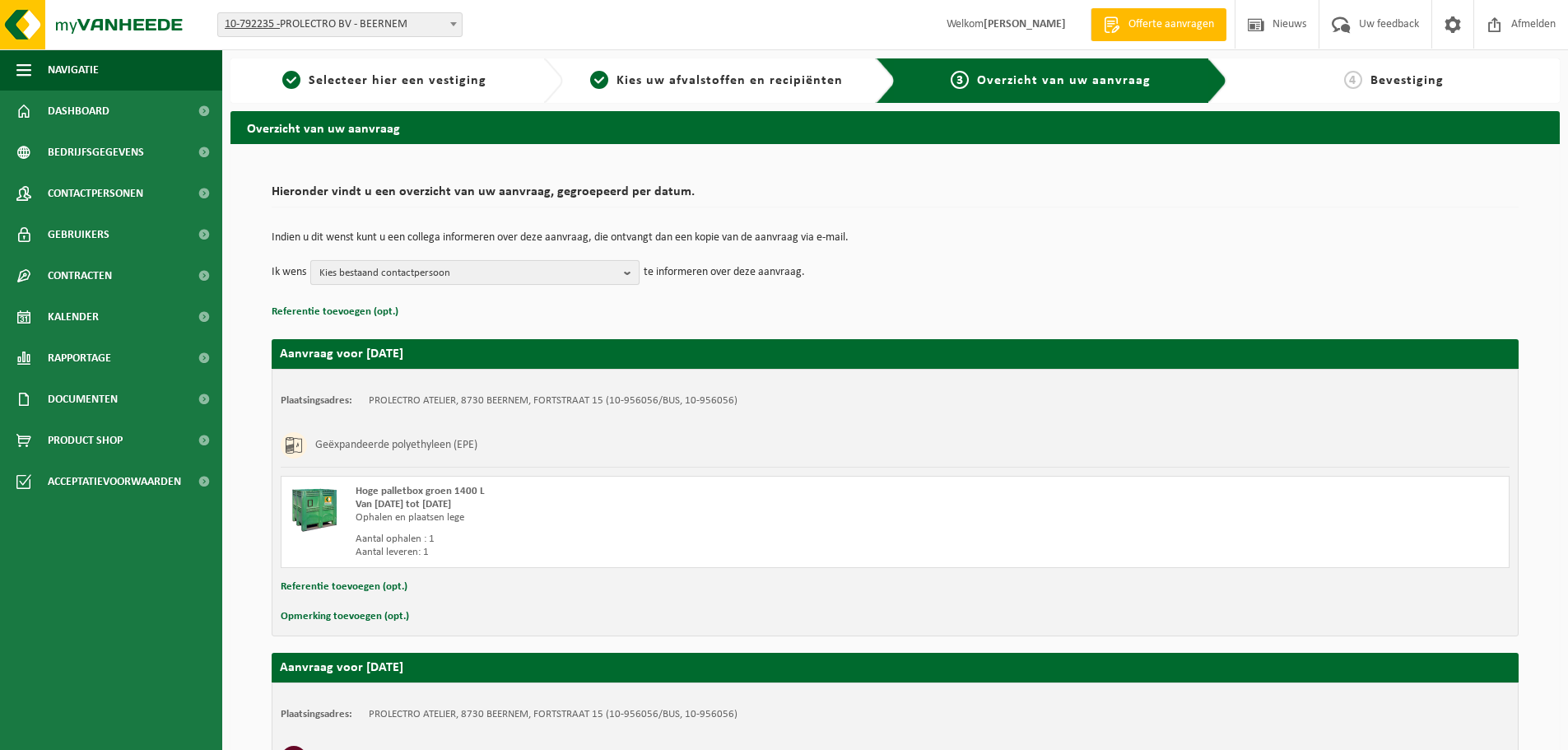
click at [549, 273] on span "Kies bestaand contactpersoon" at bounding box center [468, 273] width 298 height 25
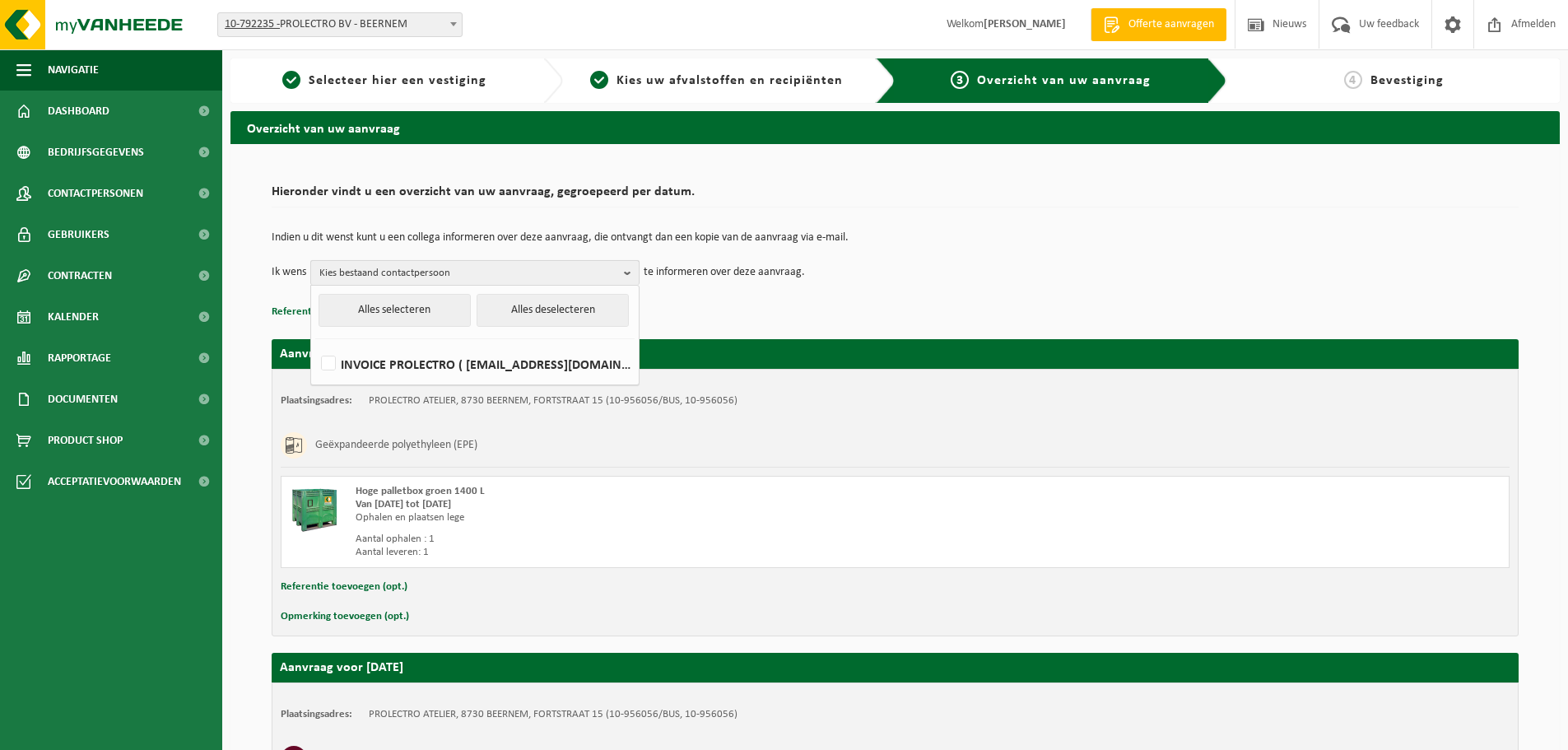
click at [549, 273] on span "Kies bestaand contactpersoon" at bounding box center [468, 273] width 298 height 25
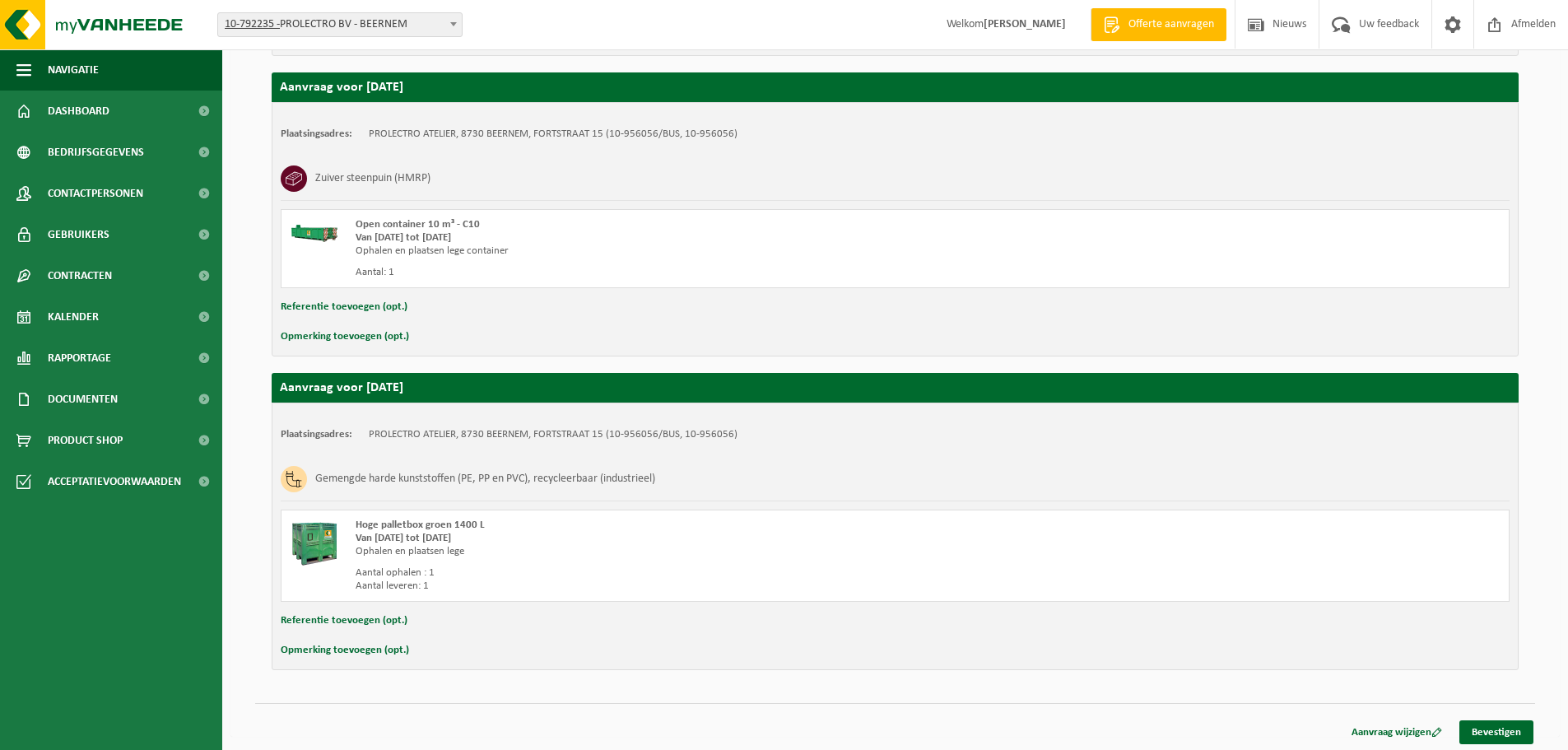
scroll to position [584, 0]
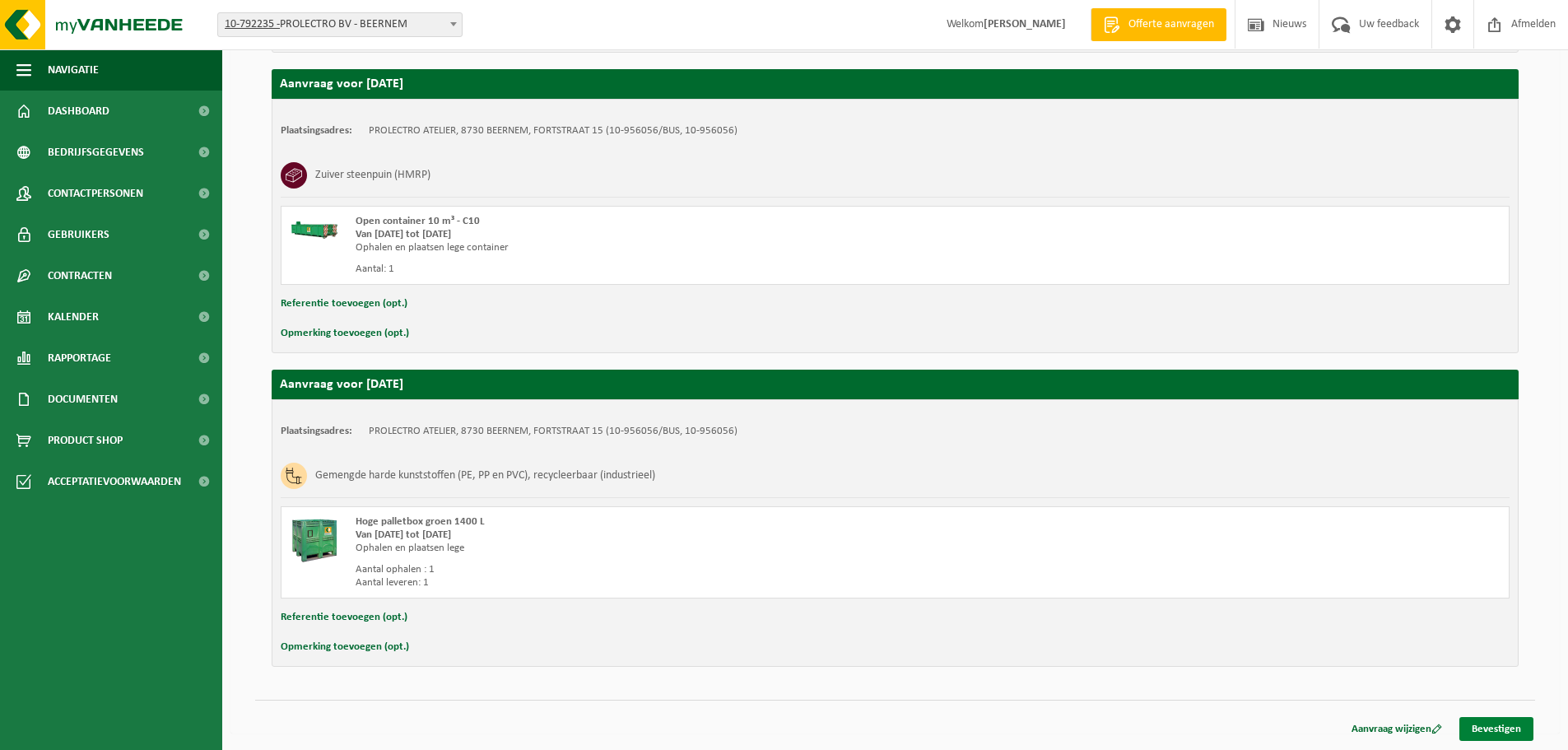
click at [1483, 726] on link "Bevestigen" at bounding box center [1496, 729] width 74 height 24
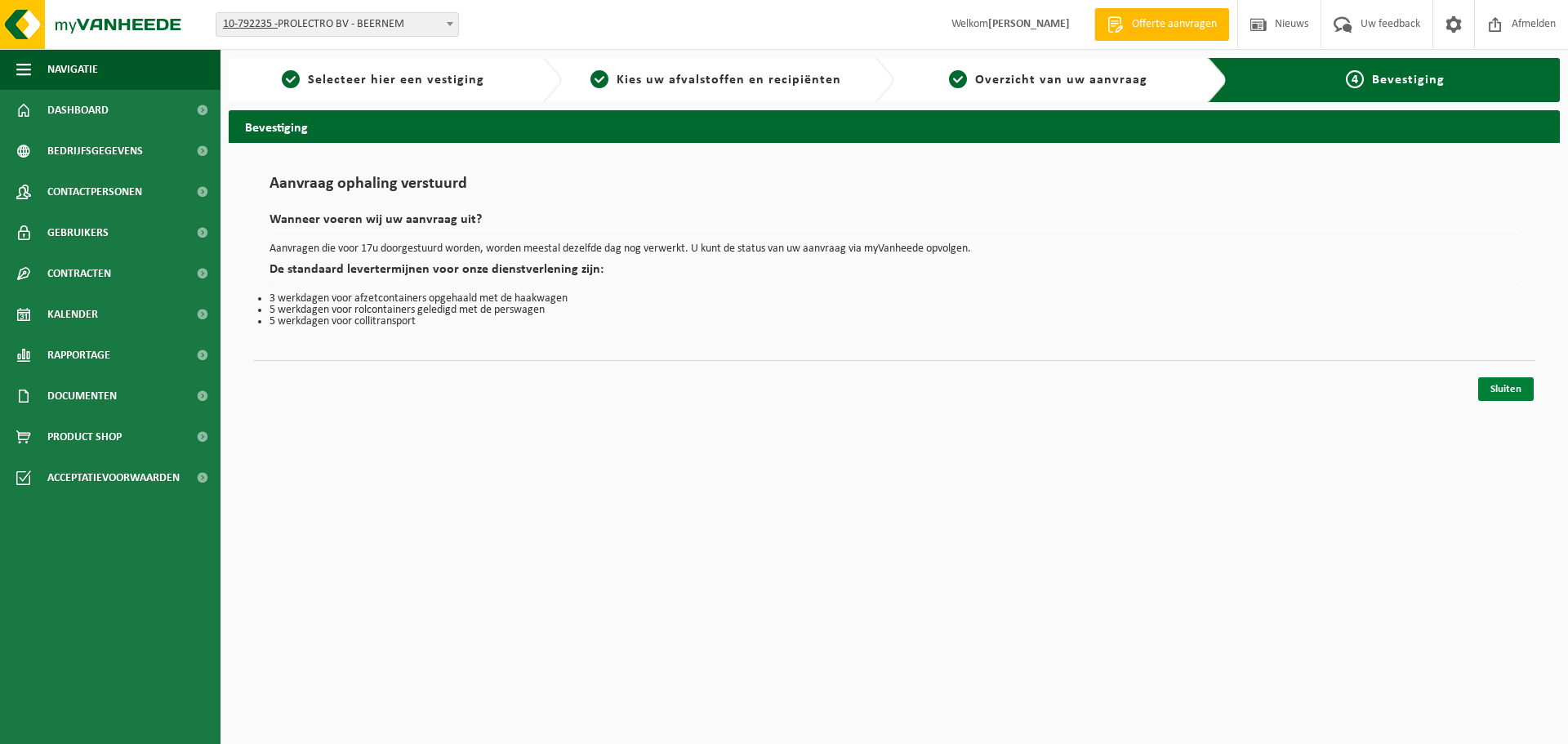
click at [1501, 392] on link "Sluiten" at bounding box center [1506, 389] width 55 height 24
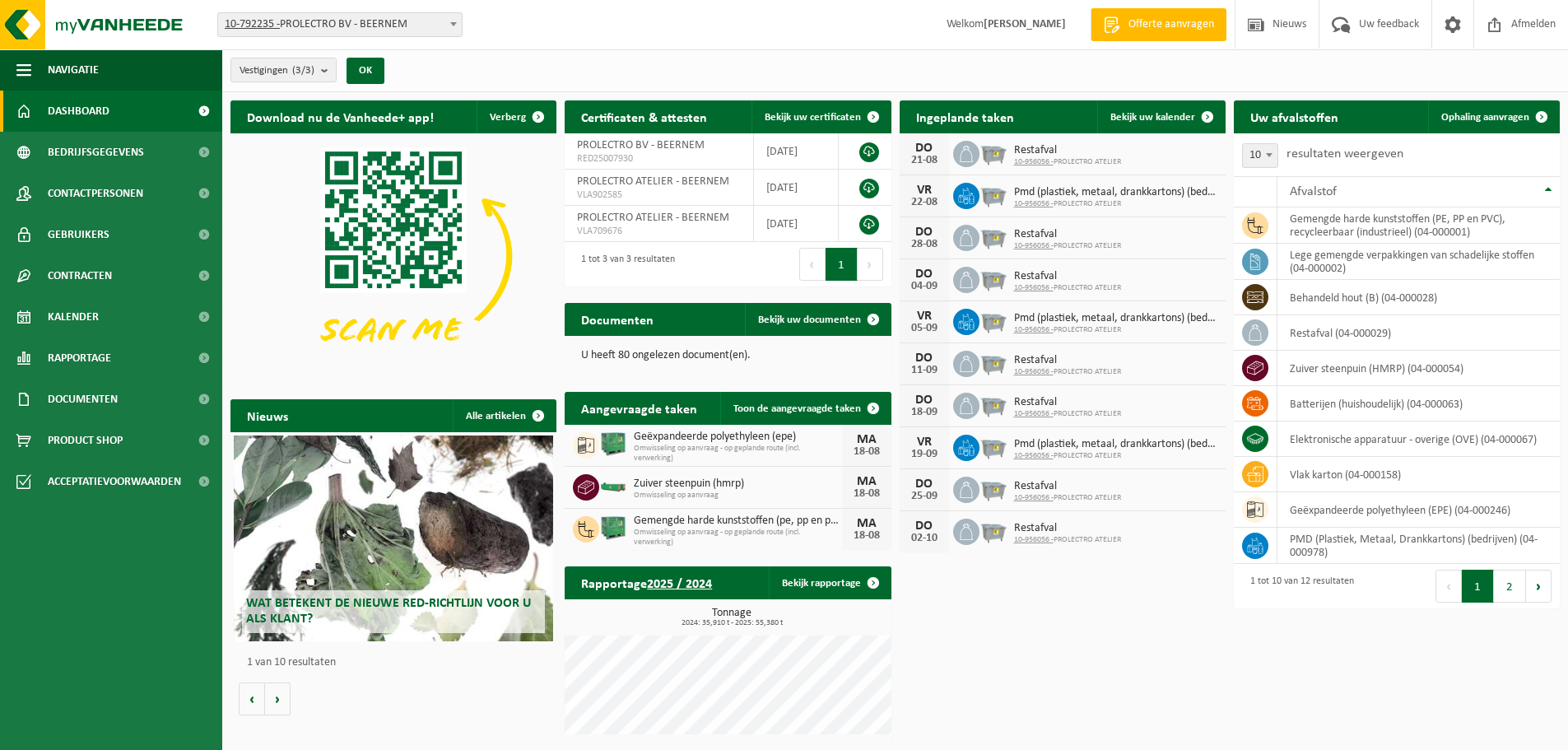
click at [1159, 26] on span "Offerte aanvragen" at bounding box center [1171, 25] width 94 height 17
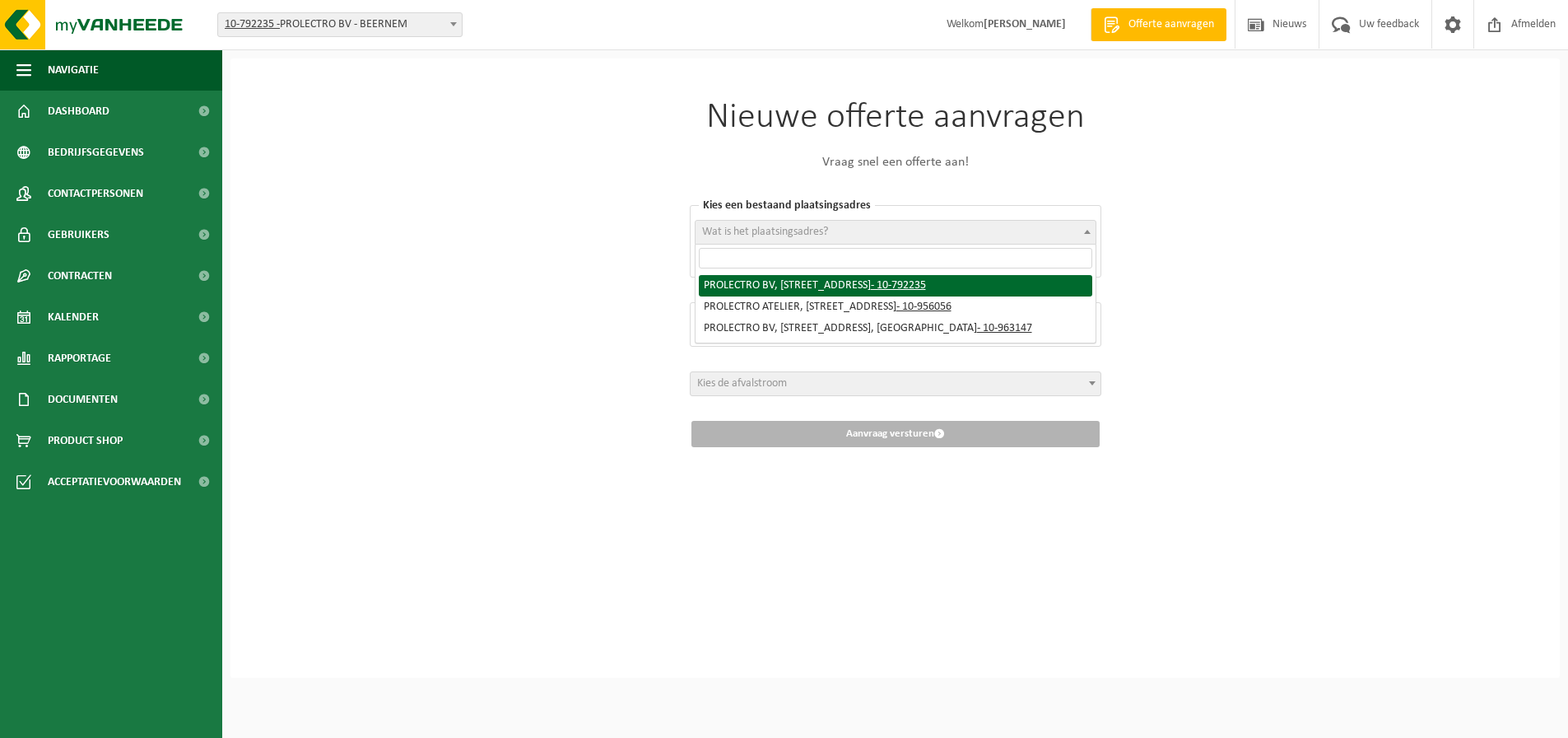
click at [822, 233] on span "Wat is het plaatsingsadres?" at bounding box center [765, 232] width 126 height 12
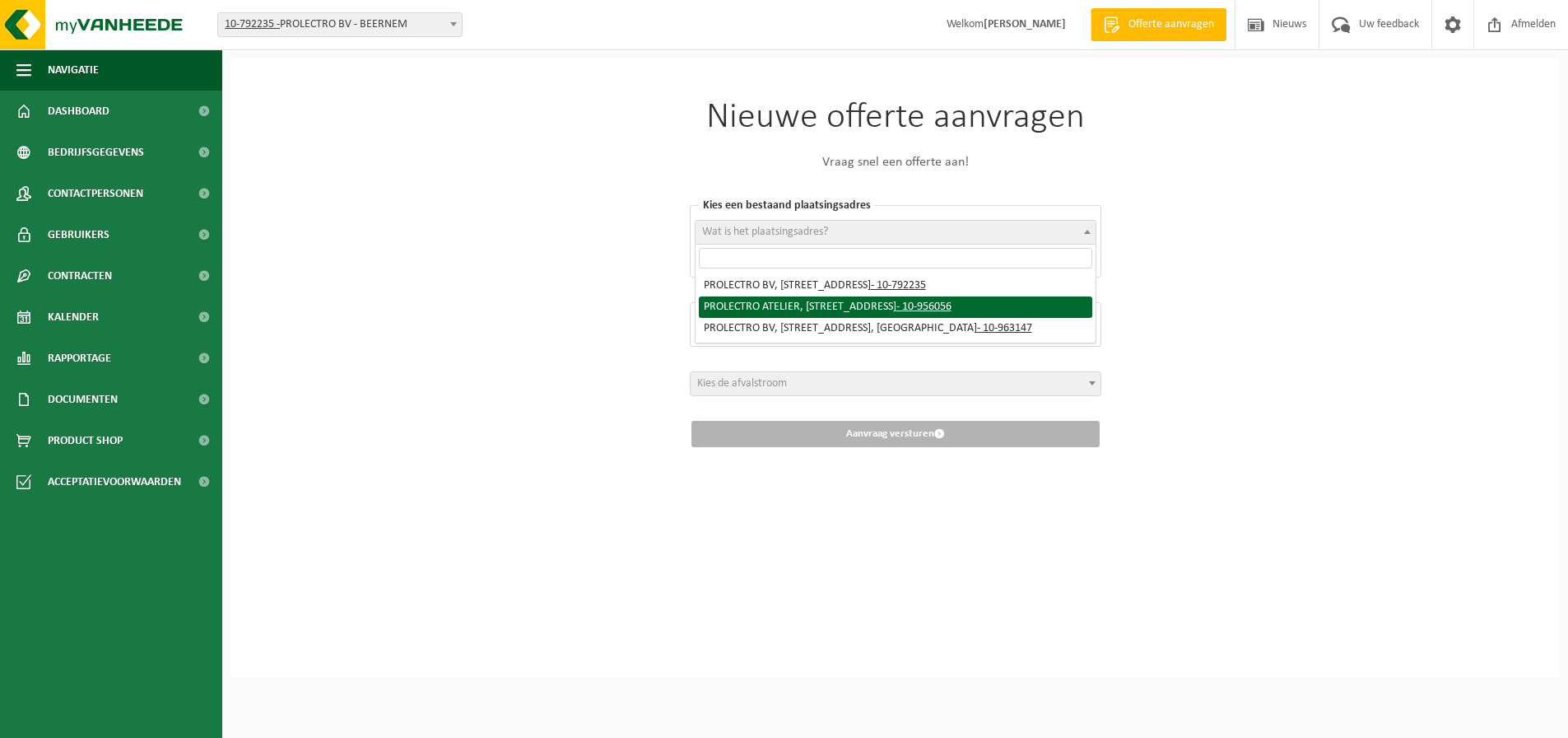
select select "145116"
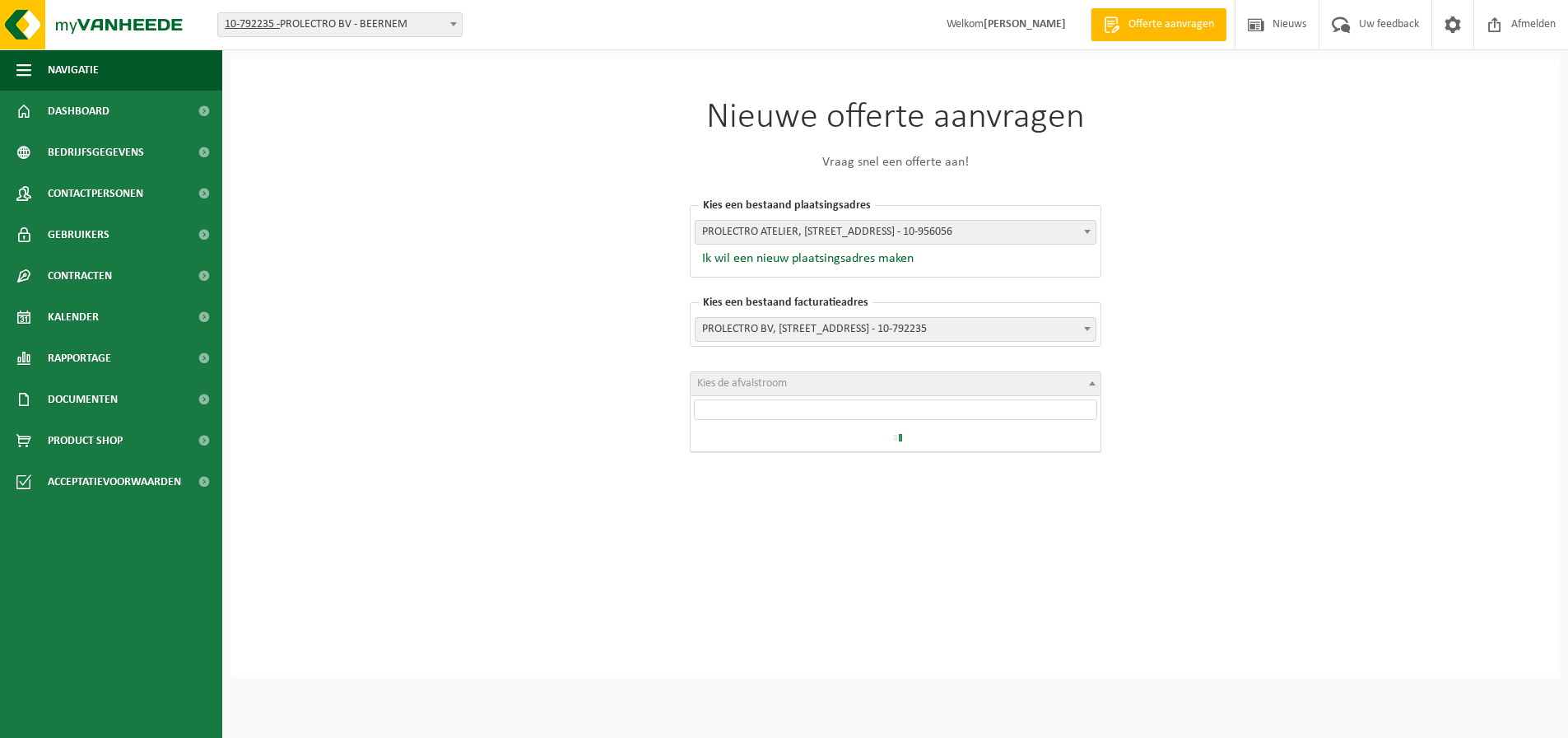
click at [805, 388] on span "Kies de afvalstroom" at bounding box center [896, 384] width 410 height 23
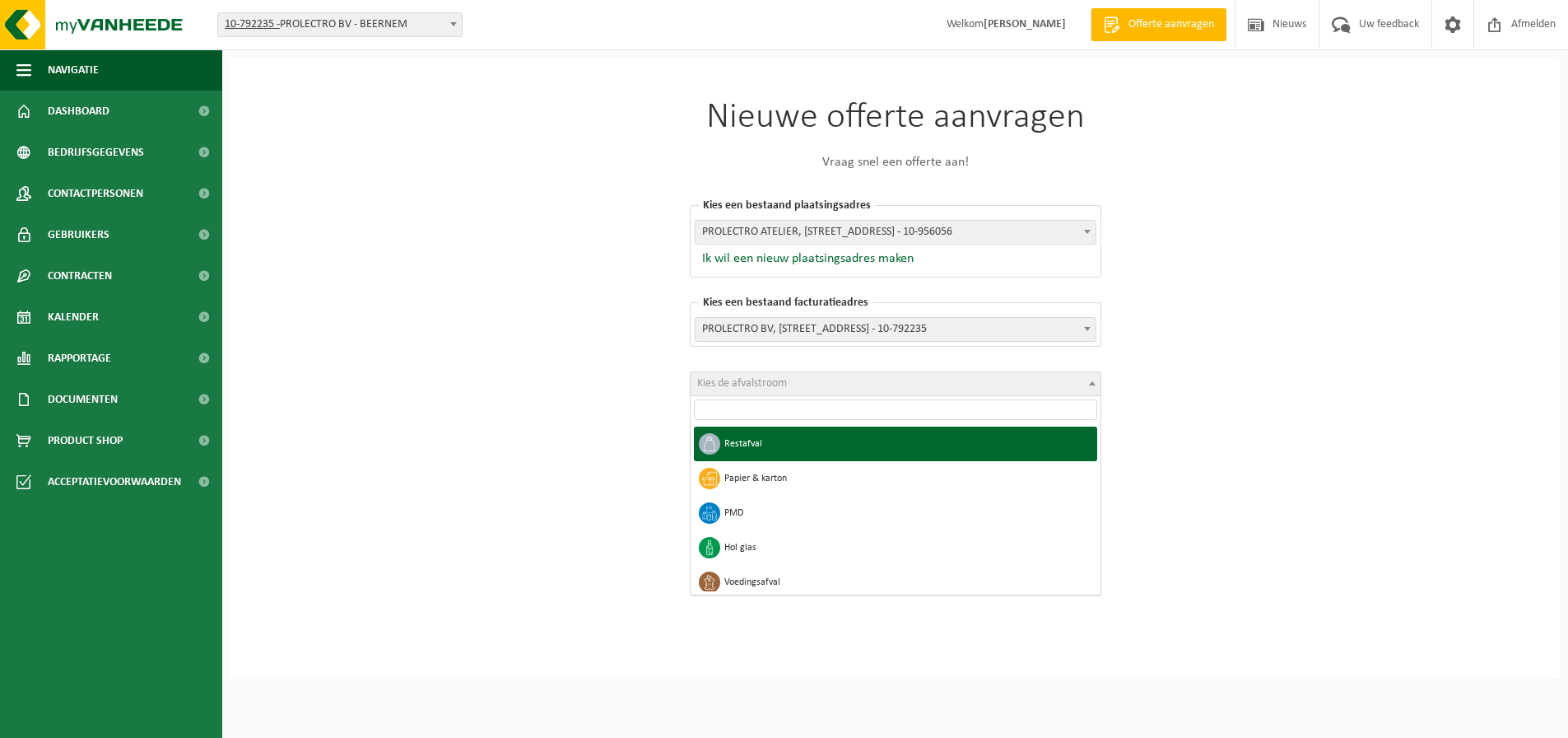
select select "1"
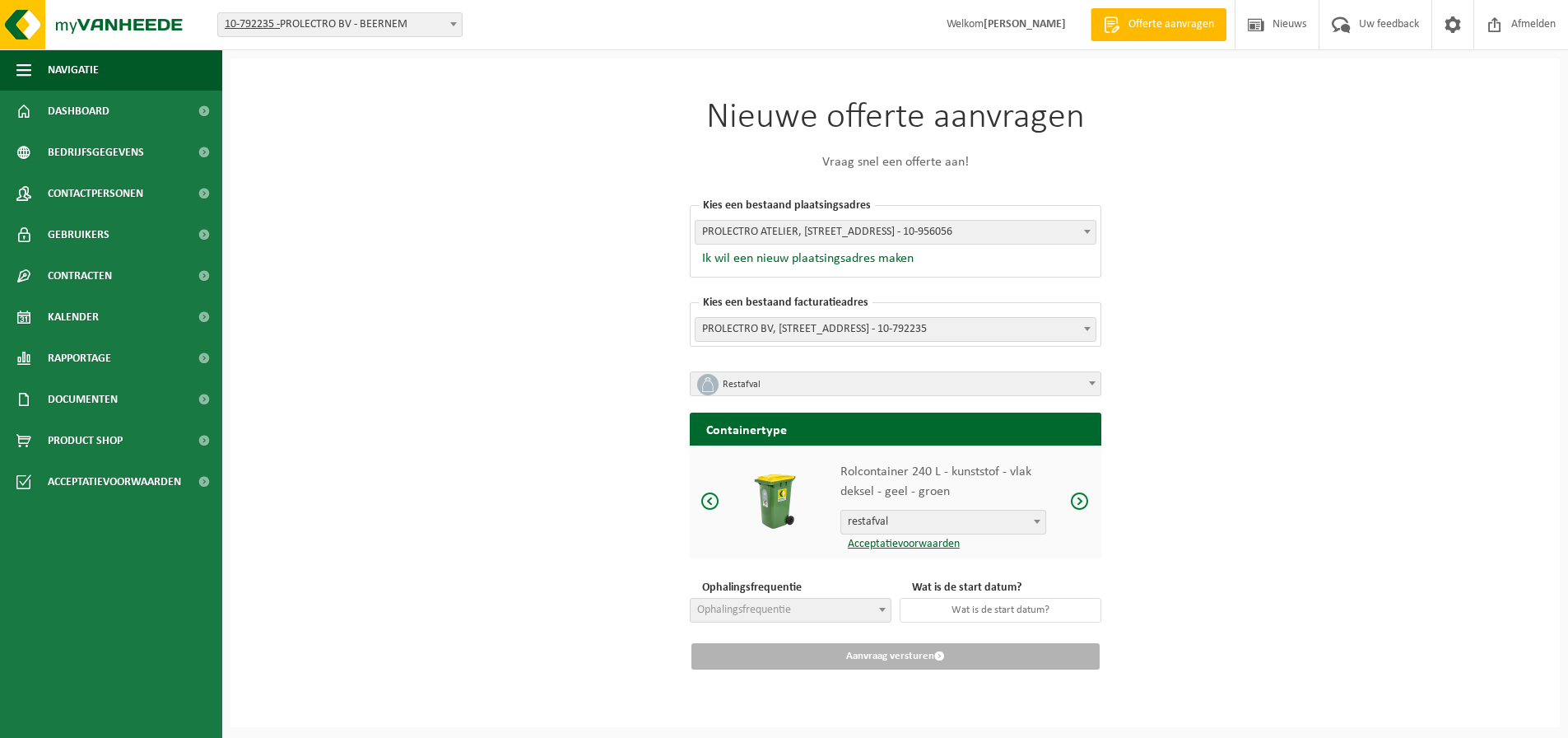
scroll to position [5, 0]
click at [951, 527] on span "restafval" at bounding box center [943, 522] width 204 height 23
click at [663, 531] on div "Nieuwe offerte aanvragen Vraag snel een offerte aan! Kies een bestaand plaatsin…" at bounding box center [895, 384] width 494 height 652
click at [1075, 495] on span at bounding box center [1080, 500] width 19 height 20
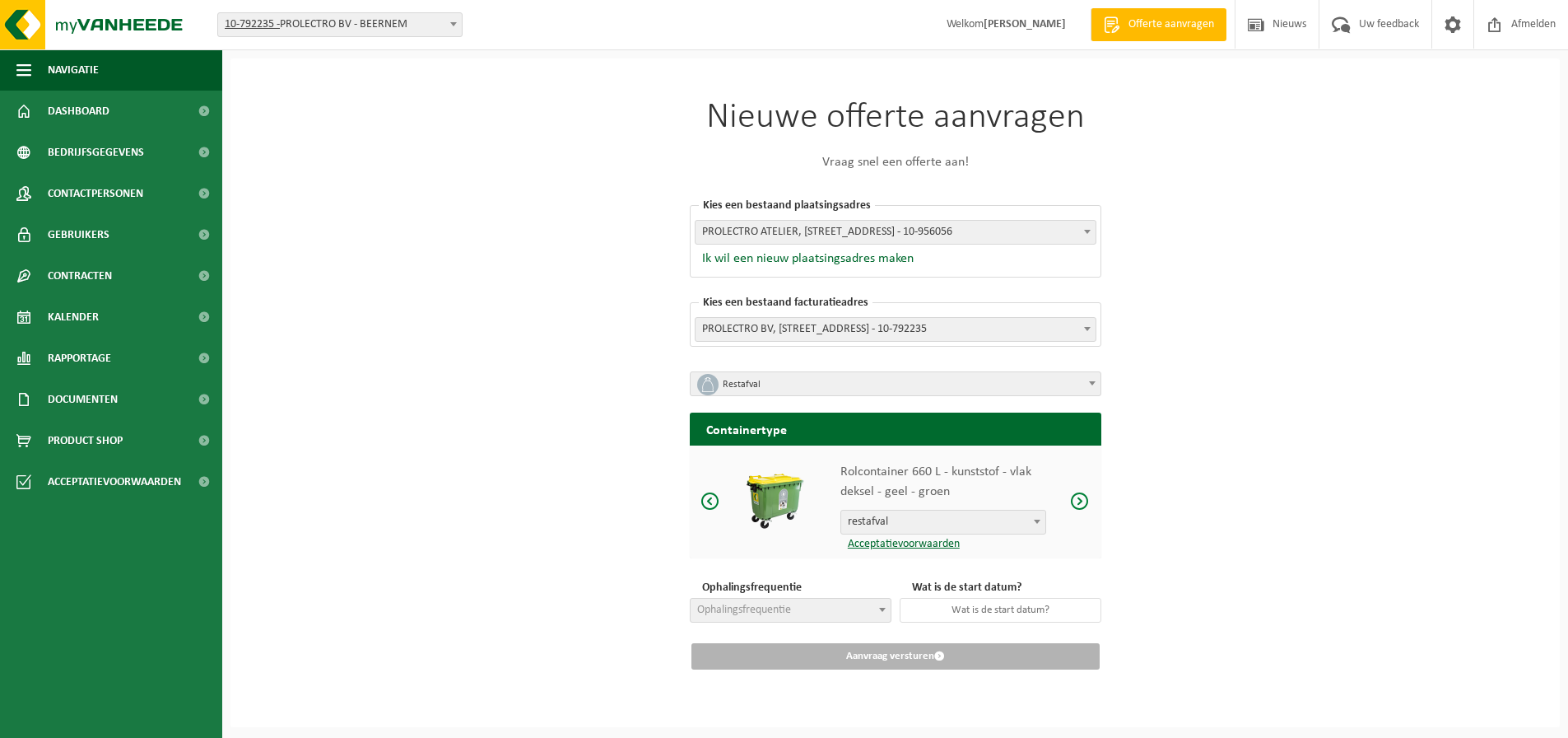
click at [1075, 495] on span at bounding box center [1080, 500] width 19 height 20
click at [844, 607] on span "Ophalingsfrequentie" at bounding box center [791, 611] width 200 height 23
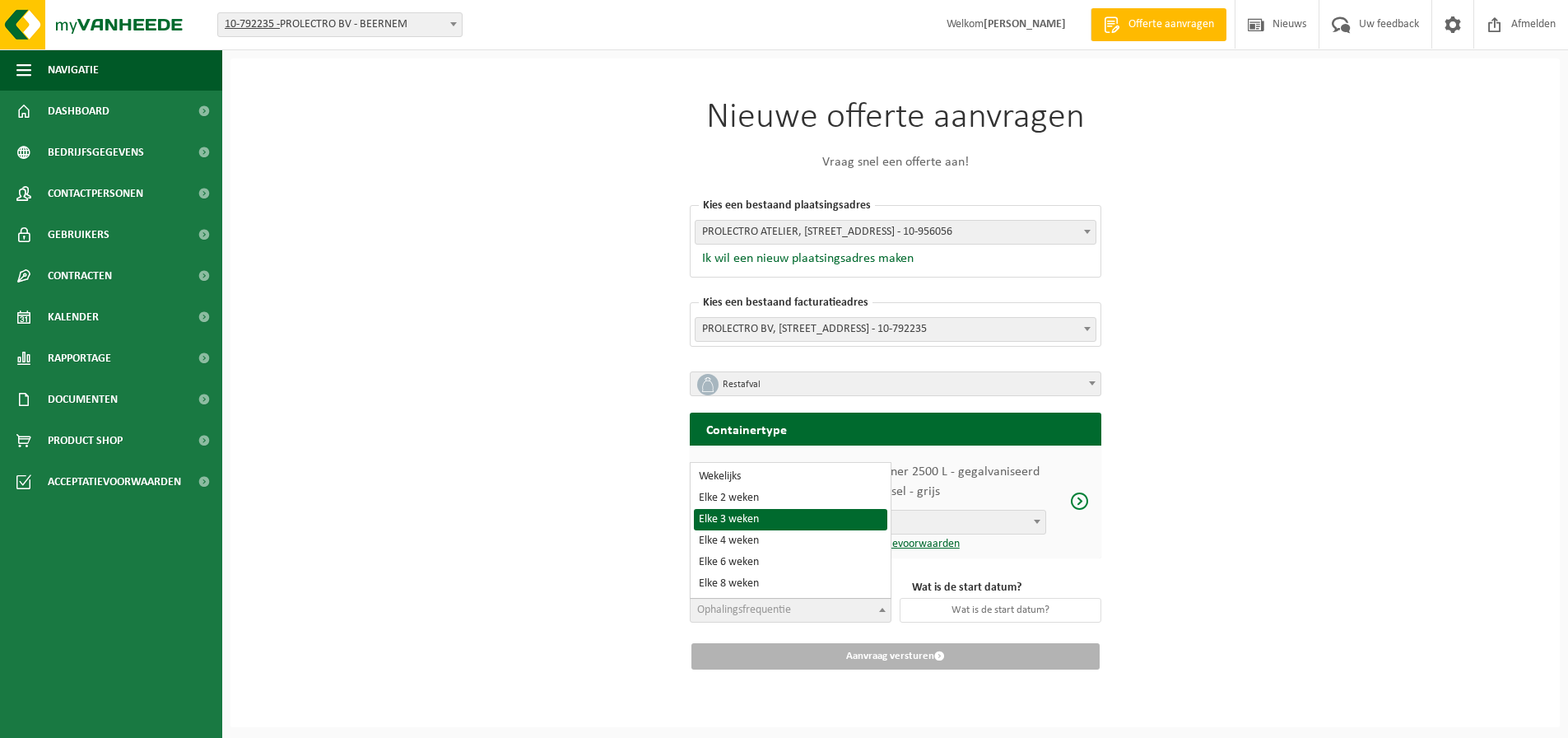
click at [660, 516] on div "Nieuwe offerte aanvragen Vraag snel een offerte aan! Kies een bestaand plaatsin…" at bounding box center [895, 384] width 494 height 652
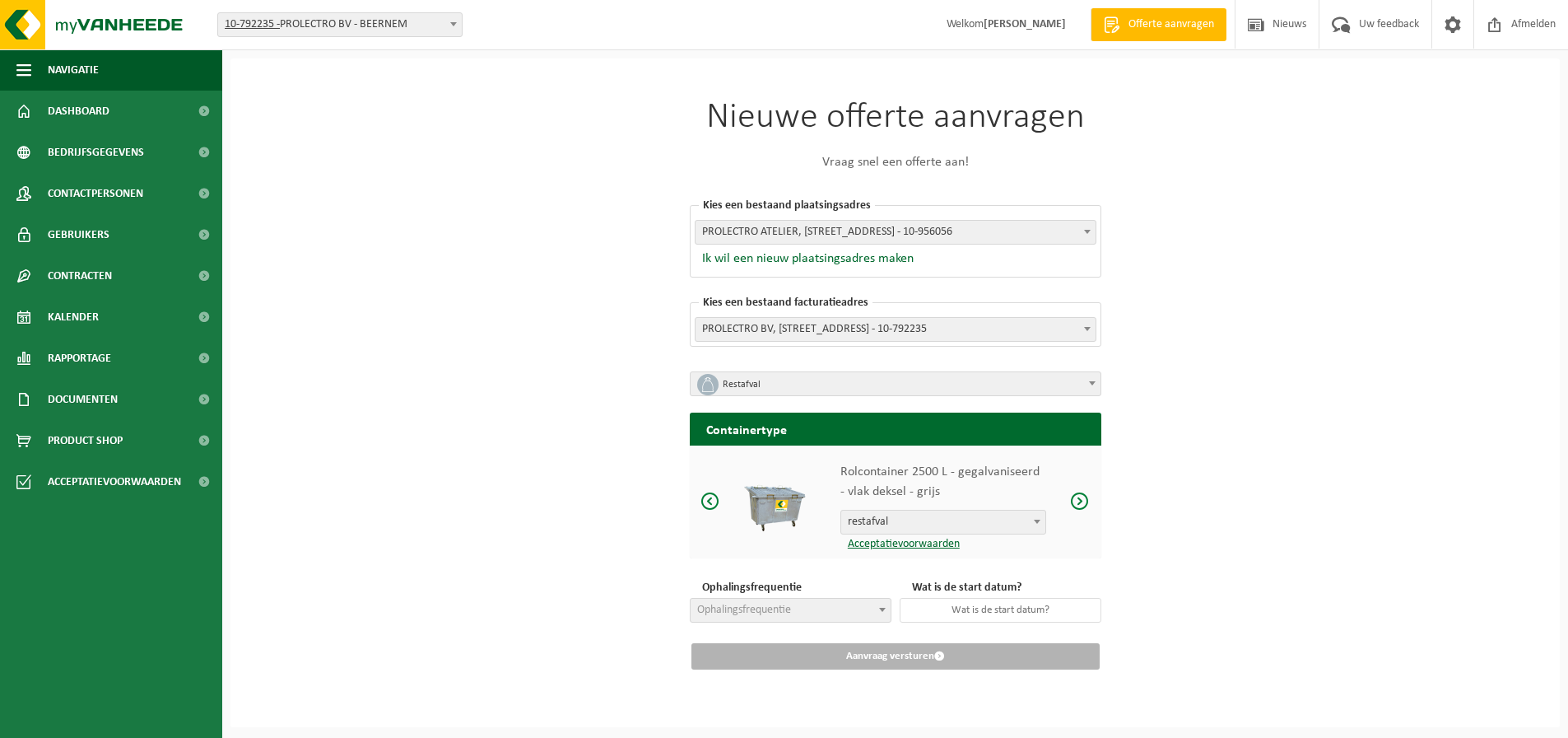
click at [382, 293] on div "Nieuwe offerte aanvragen Vraag snel een offerte aan! Kies een bestaand plaatsin…" at bounding box center [895, 392] width 1329 height 669
click at [85, 161] on span "Bedrijfsgegevens" at bounding box center [95, 152] width 96 height 42
